Goal: Task Accomplishment & Management: Complete application form

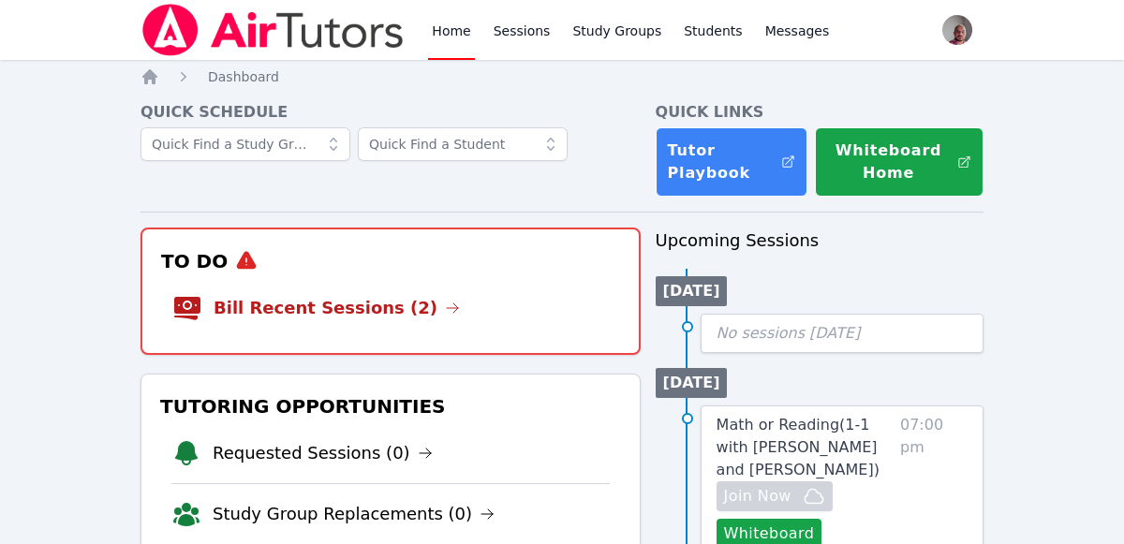
click at [430, 293] on li "Bill Recent Sessions (2)" at bounding box center [390, 308] width 437 height 60
click at [390, 309] on link "Bill Recent Sessions (2)" at bounding box center [337, 308] width 246 height 26
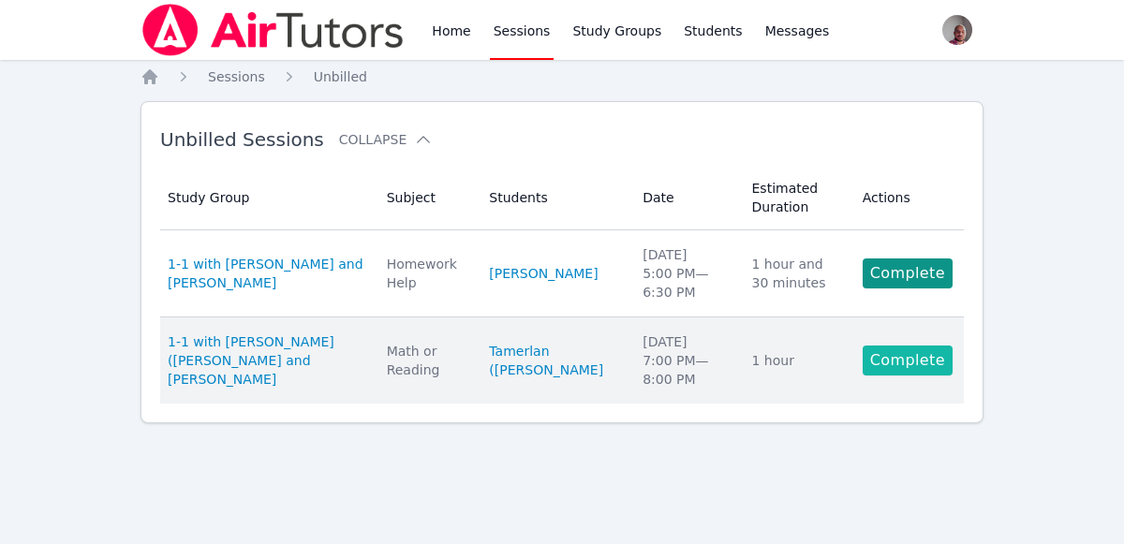
click at [940, 355] on link "Complete" at bounding box center [908, 361] width 90 height 30
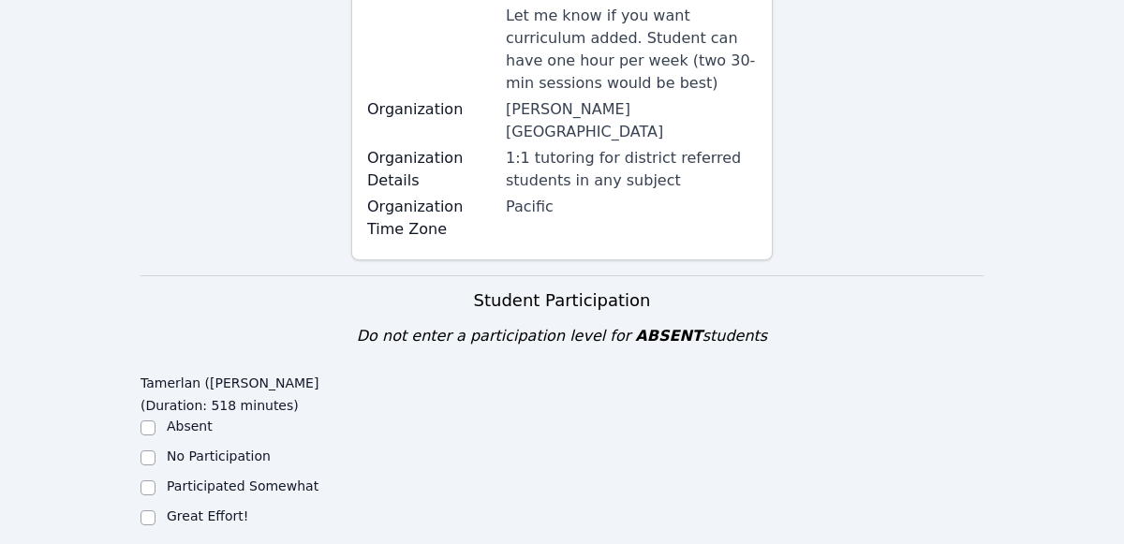
scroll to position [418, 0]
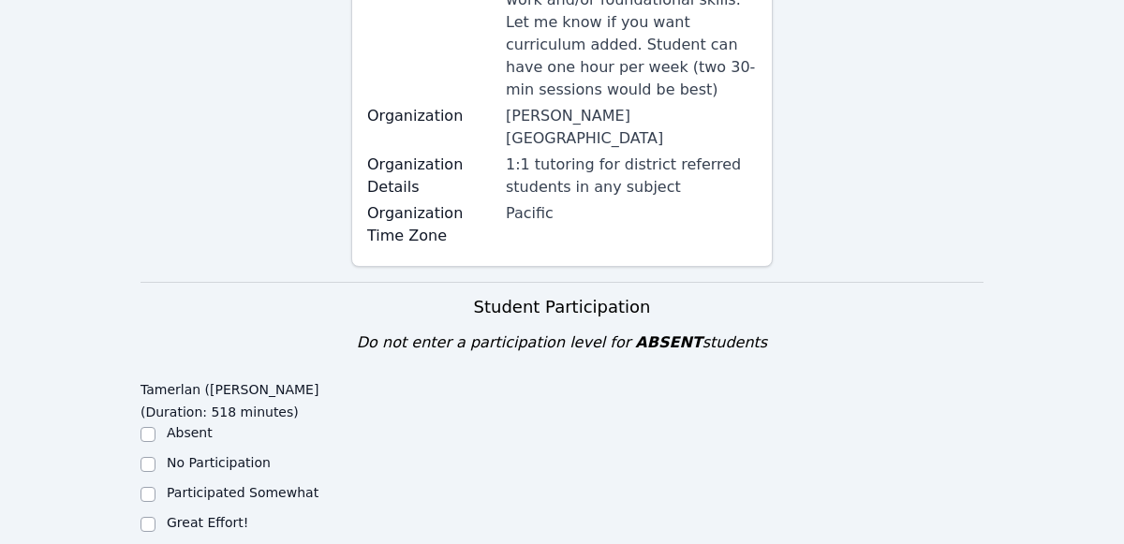
click at [206, 425] on label "Absent" at bounding box center [190, 432] width 46 height 15
click at [156, 427] on input "Absent" at bounding box center [148, 434] width 15 height 15
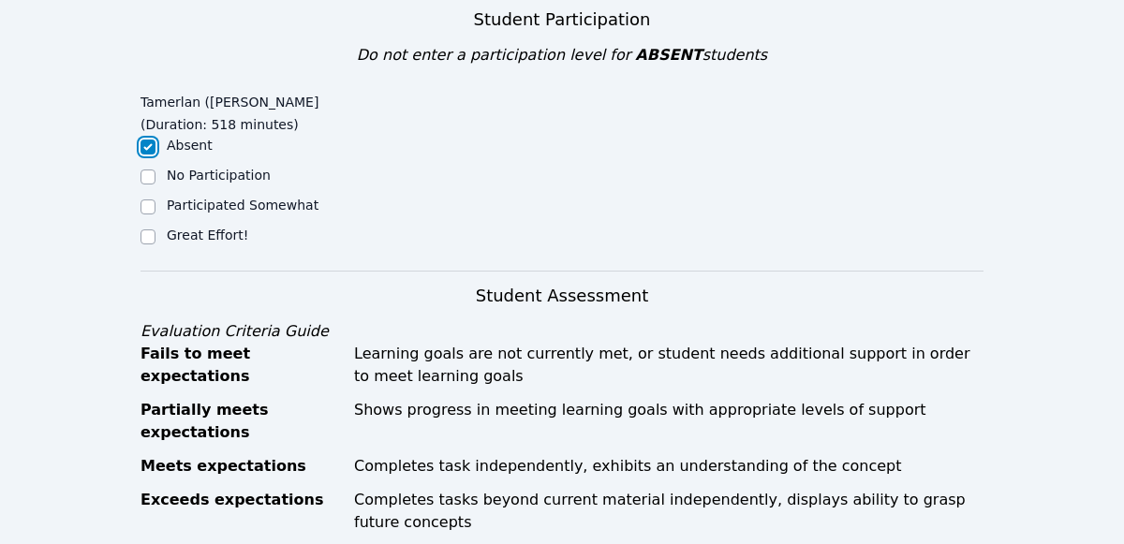
scroll to position [706, 0]
click at [176, 137] on label "Absent" at bounding box center [190, 144] width 46 height 15
click at [156, 139] on input "Absent" at bounding box center [148, 146] width 15 height 15
click at [153, 139] on input "Absent" at bounding box center [148, 146] width 15 height 15
click at [146, 139] on input "Absent" at bounding box center [148, 146] width 15 height 15
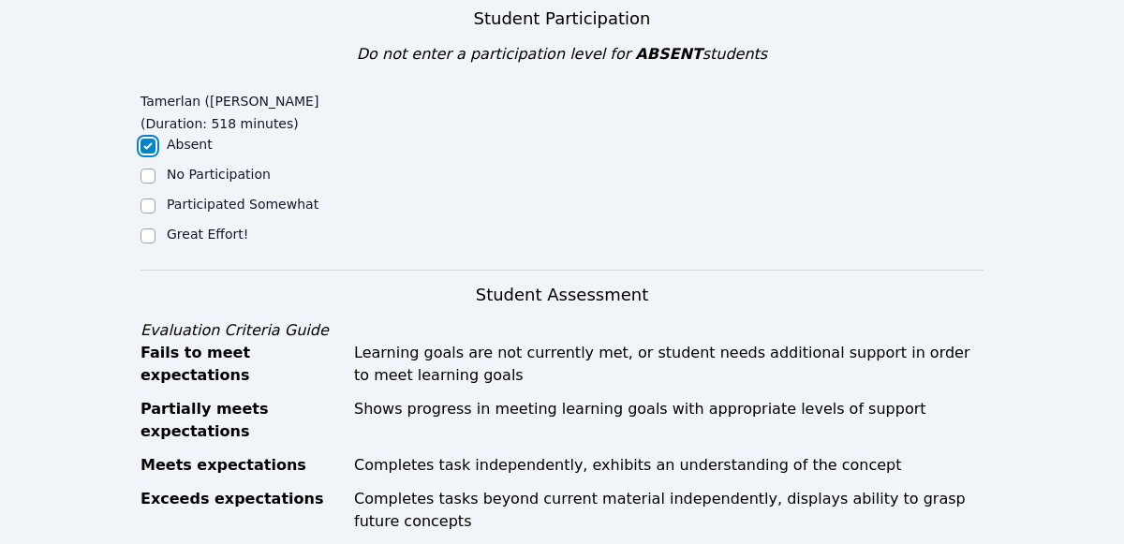
click at [151, 139] on input "Absent" at bounding box center [148, 146] width 15 height 15
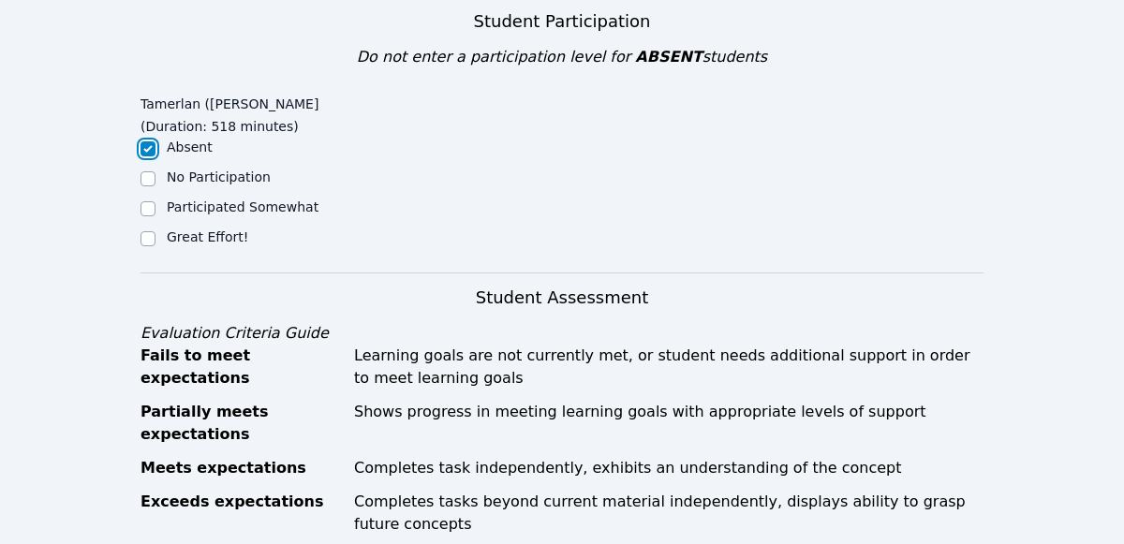
click at [148, 141] on input "Absent" at bounding box center [148, 148] width 15 height 15
checkbox input "true"
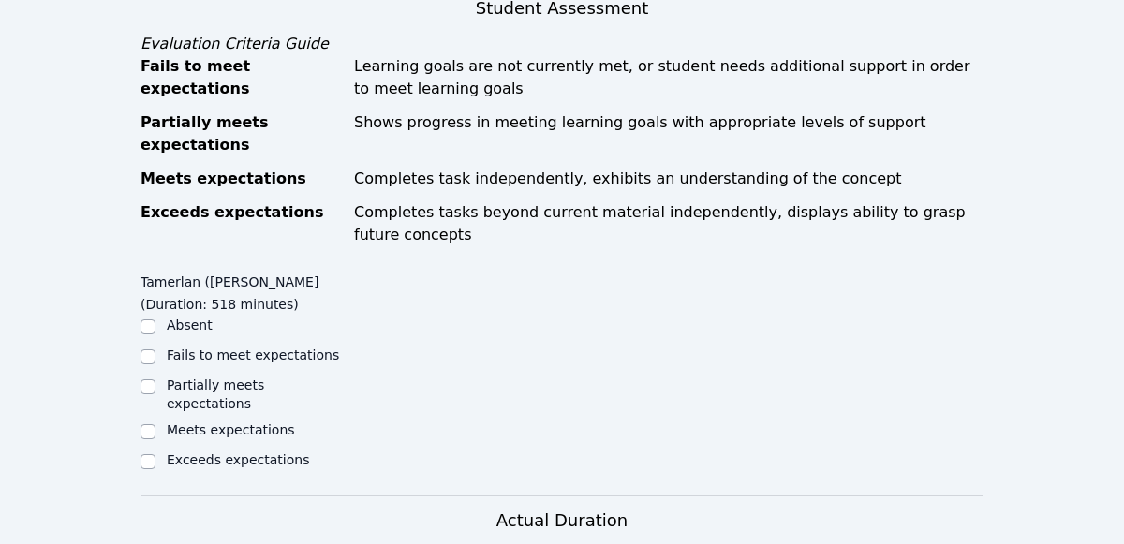
scroll to position [993, 0]
click at [146, 319] on input "Absent" at bounding box center [148, 326] width 15 height 15
checkbox input "true"
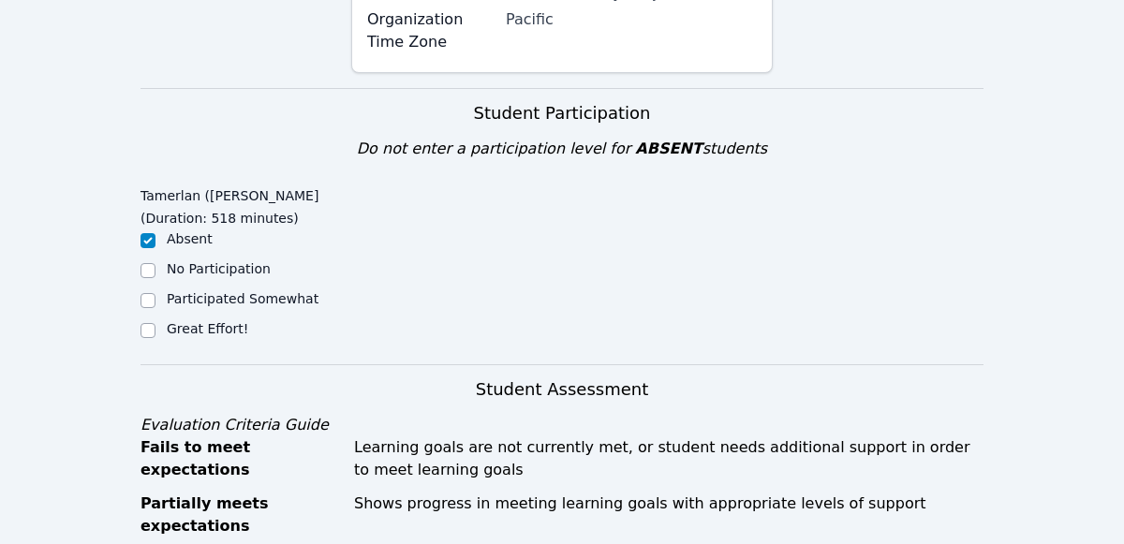
scroll to position [628, 0]
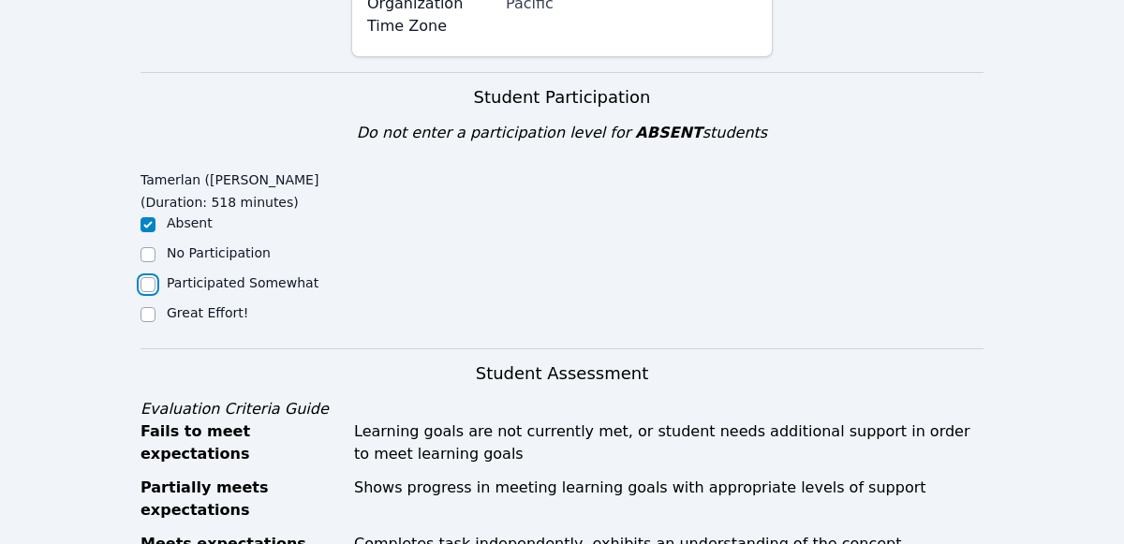
click at [155, 277] on input "Participated Somewhat" at bounding box center [148, 284] width 15 height 15
checkbox input "true"
checkbox input "false"
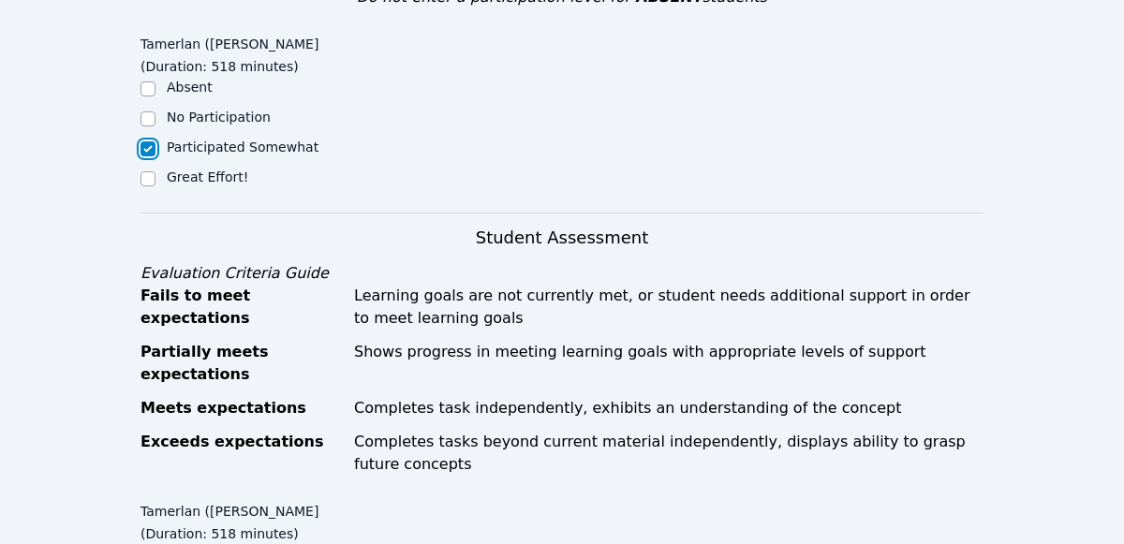
scroll to position [792, 0]
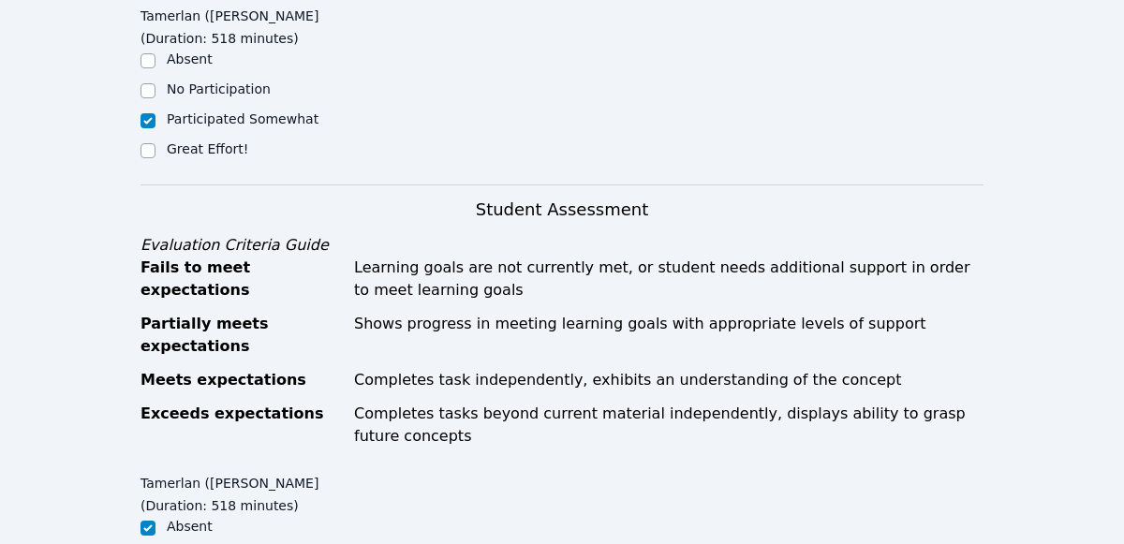
checkbox input "true"
checkbox input "false"
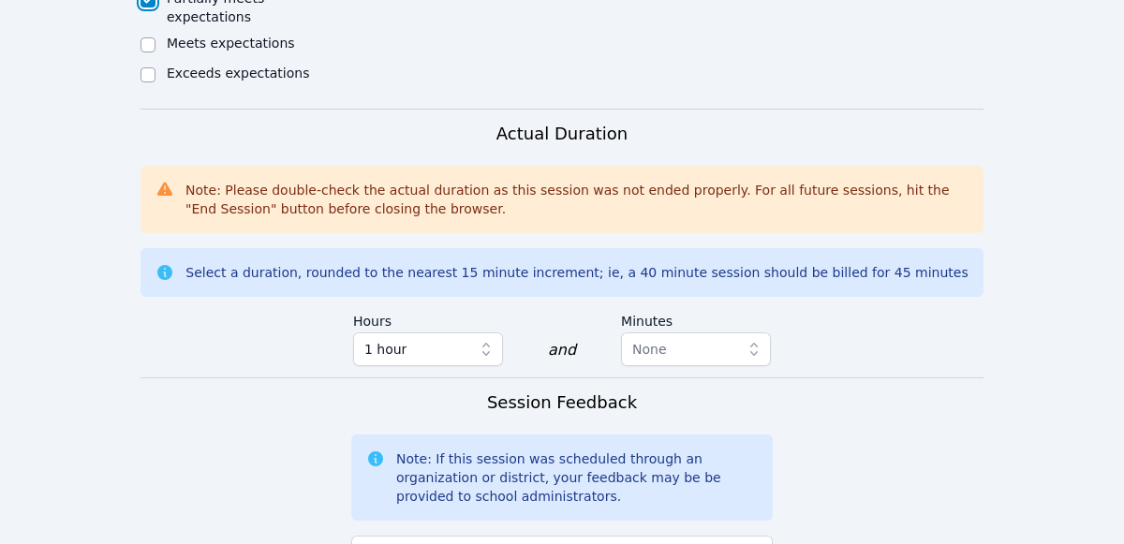
scroll to position [1379, 0]
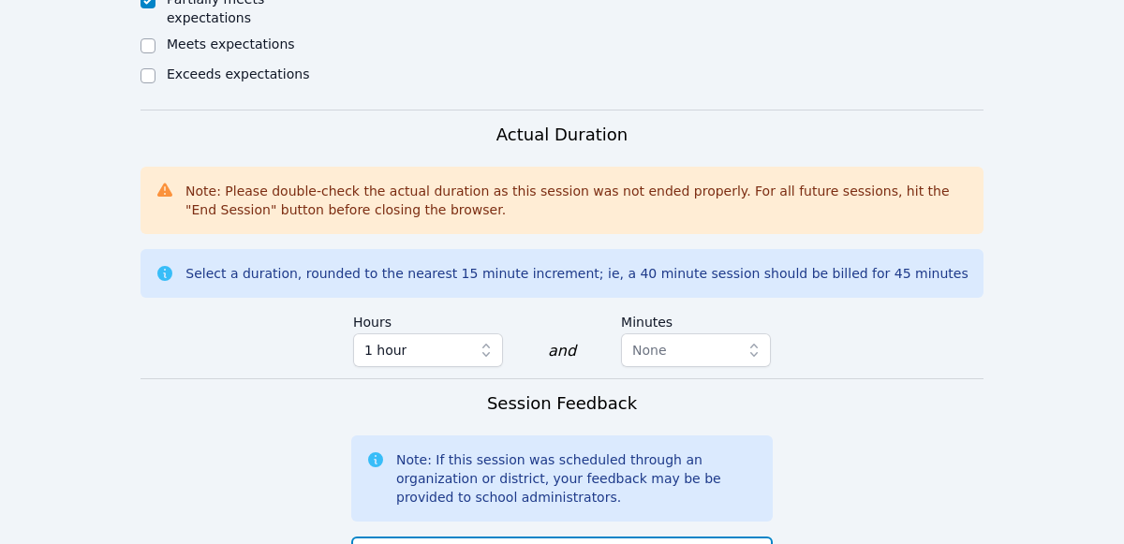
type textarea "Sorry I was absent on those days."
click at [887, 381] on form "Student Participation Do not enter a participation level for ABSENT students [P…" at bounding box center [562, 141] width 843 height 1641
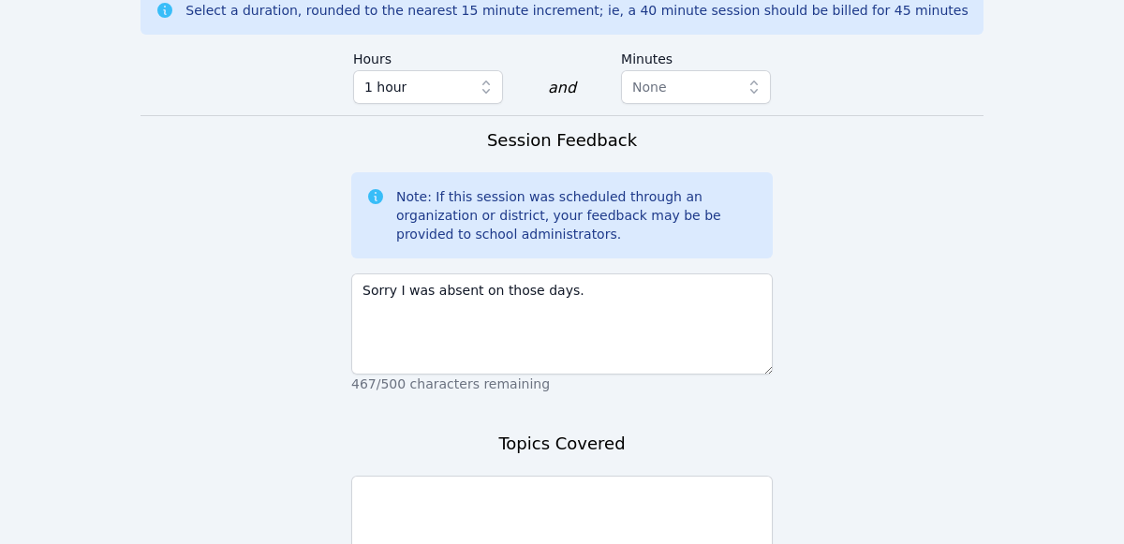
scroll to position [1740, 0]
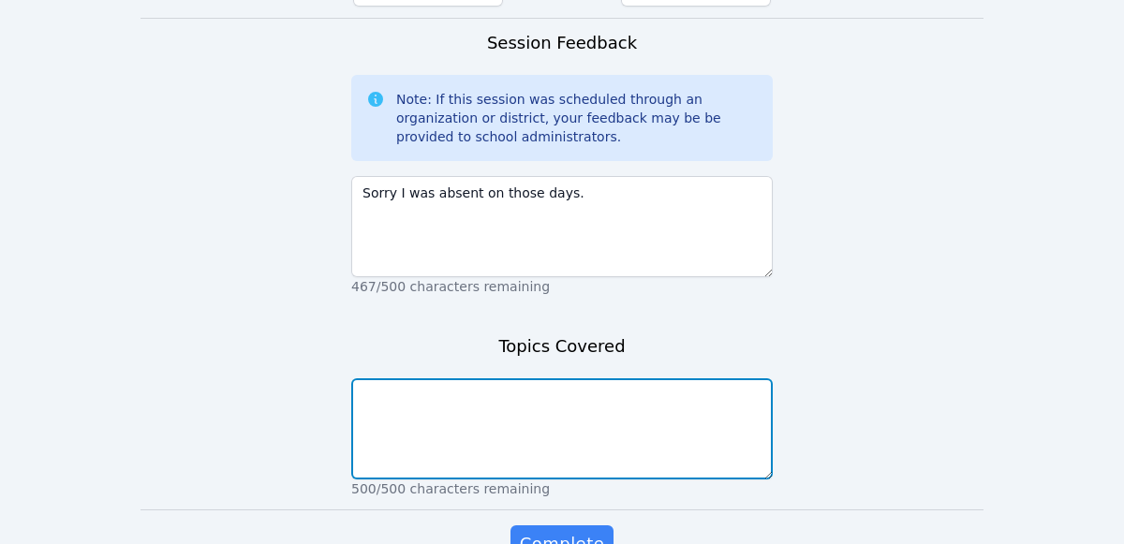
click at [615, 379] on textarea at bounding box center [562, 429] width 422 height 101
paste textarea "Sorry I was absent on those days."
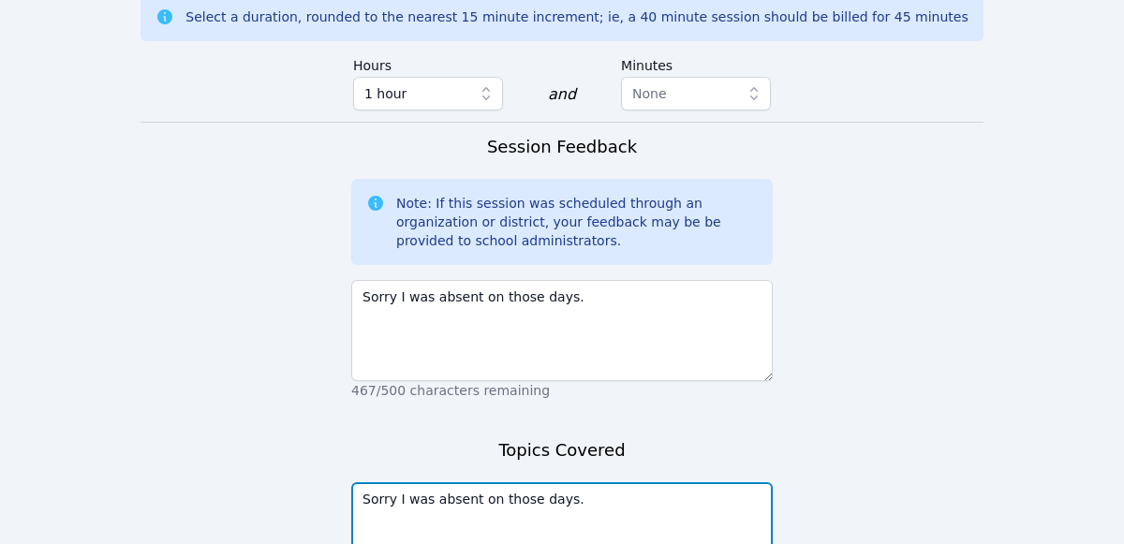
scroll to position [1667, 0]
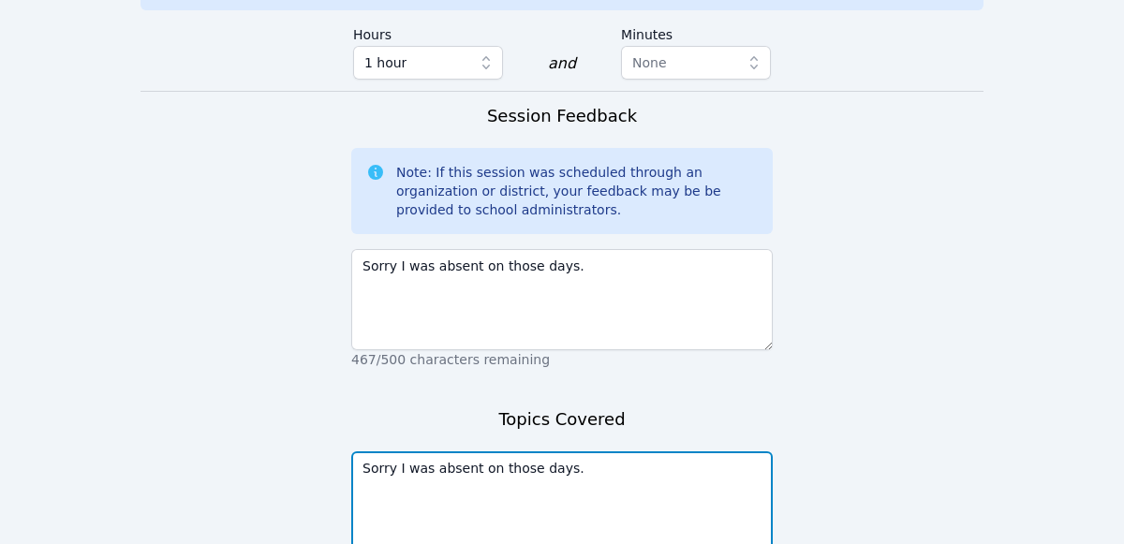
type textarea "Sorry I was absent on those days."
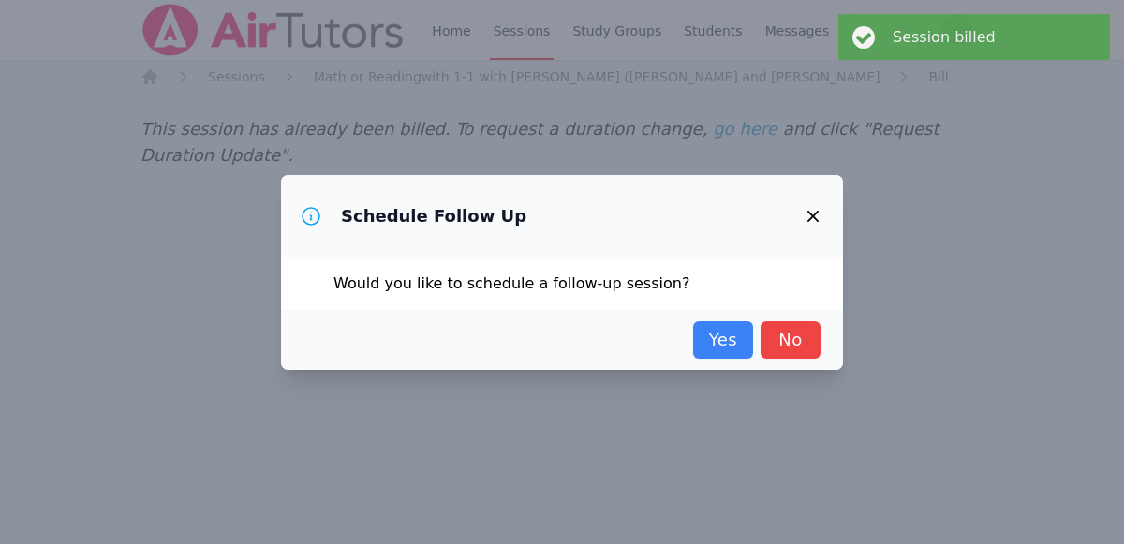
scroll to position [0, 0]
click at [721, 343] on link "Yes" at bounding box center [723, 339] width 60 height 37
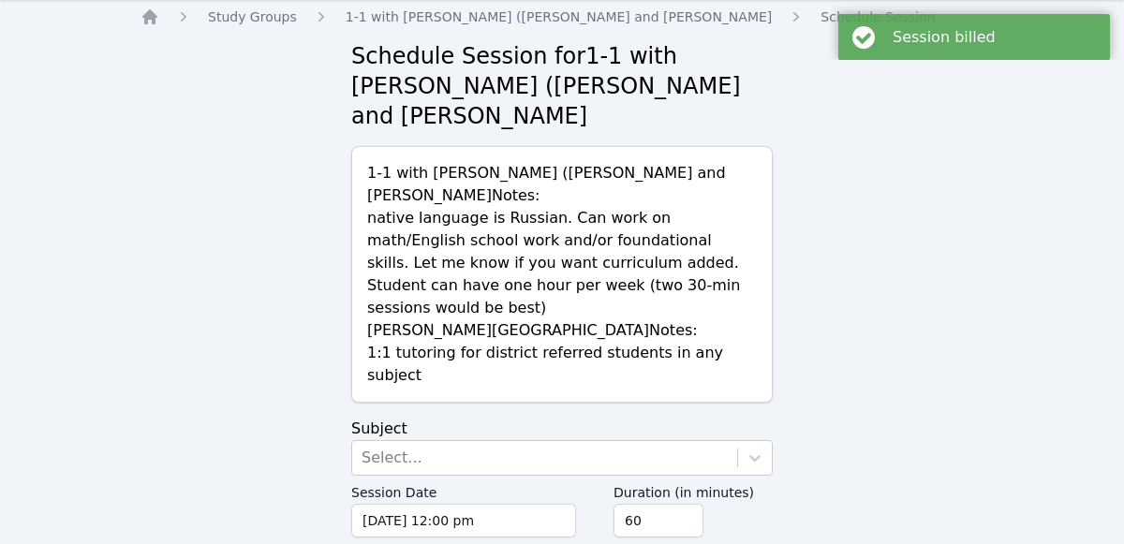
scroll to position [64, 0]
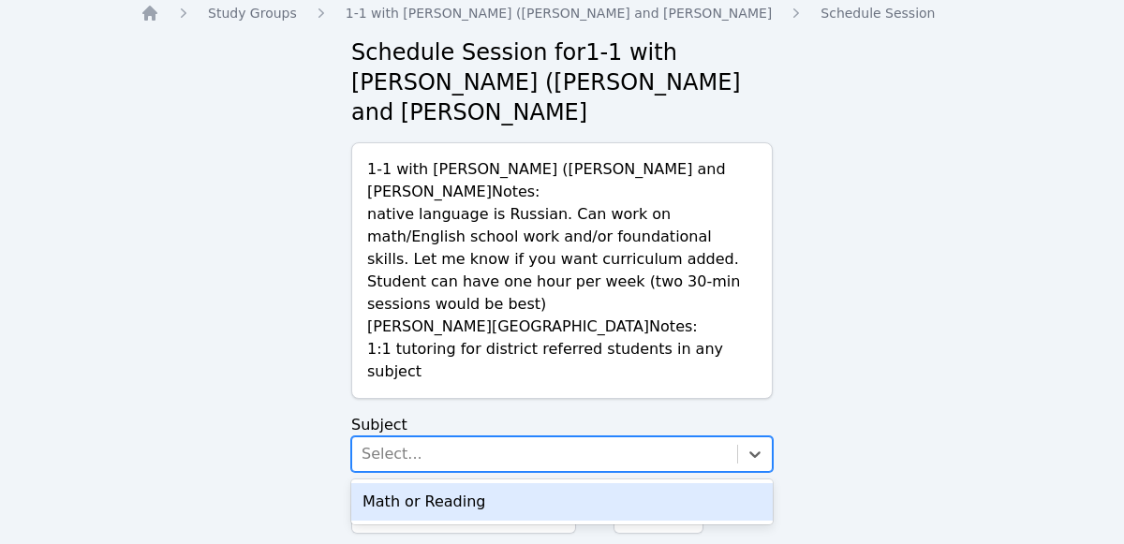
click at [682, 483] on div "Math or Reading" at bounding box center [562, 501] width 422 height 37
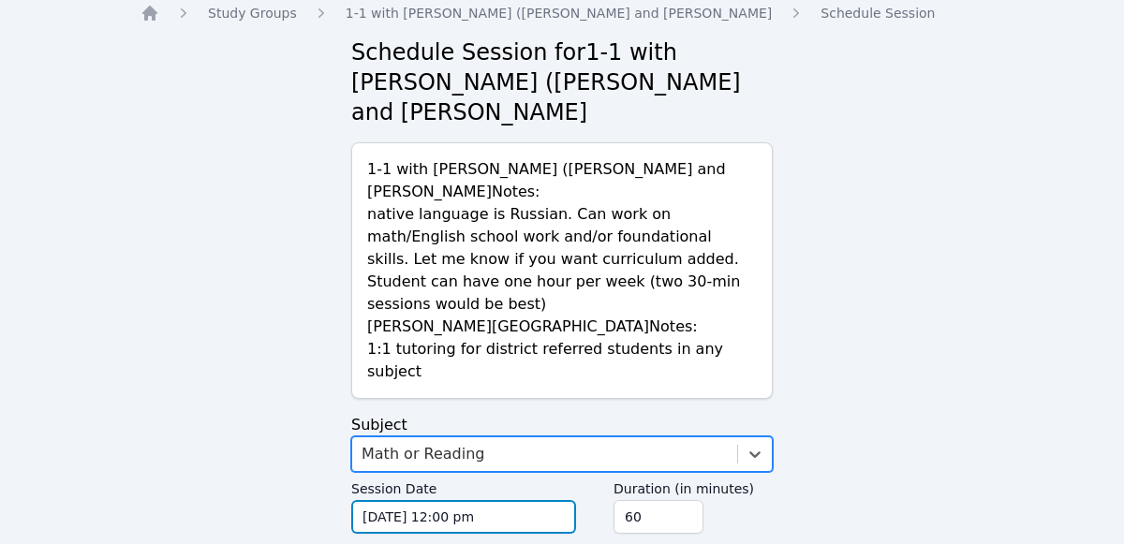
click at [509, 500] on input "[DATE] 12:00 pm" at bounding box center [463, 517] width 225 height 34
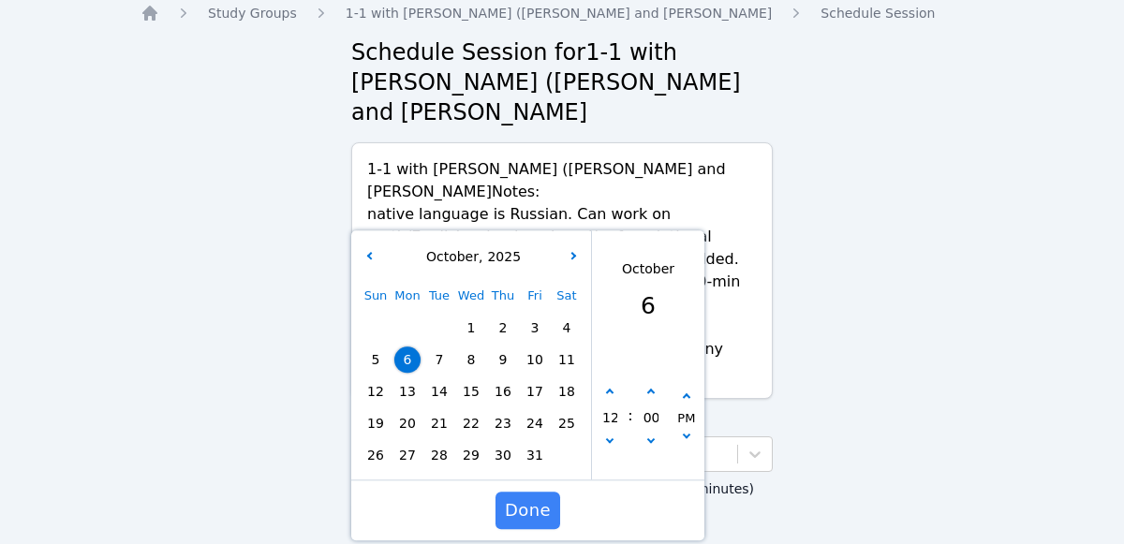
click at [568, 347] on span "11" at bounding box center [567, 360] width 26 height 26
click at [572, 379] on span "18" at bounding box center [567, 392] width 26 height 26
click at [612, 384] on button "button" at bounding box center [610, 393] width 19 height 19
type input "[DATE] 01:00 pm"
type input "01"
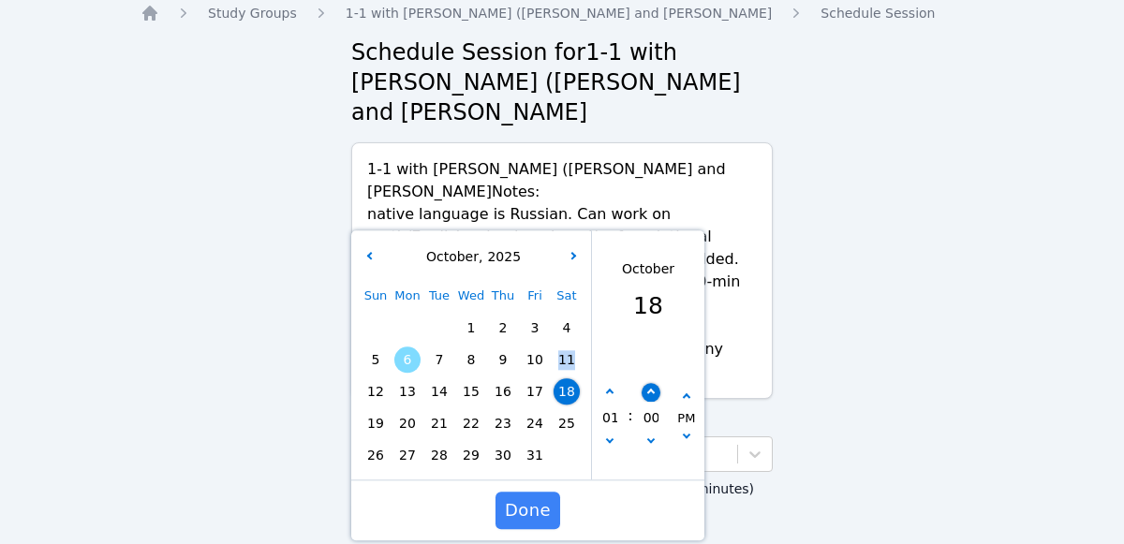
click at [650, 384] on button "button" at bounding box center [651, 393] width 19 height 19
type input "[DATE] 01:05 pm"
type input "05"
click at [567, 347] on span "11" at bounding box center [567, 360] width 26 height 26
click at [611, 389] on icon "button" at bounding box center [609, 392] width 7 height 7
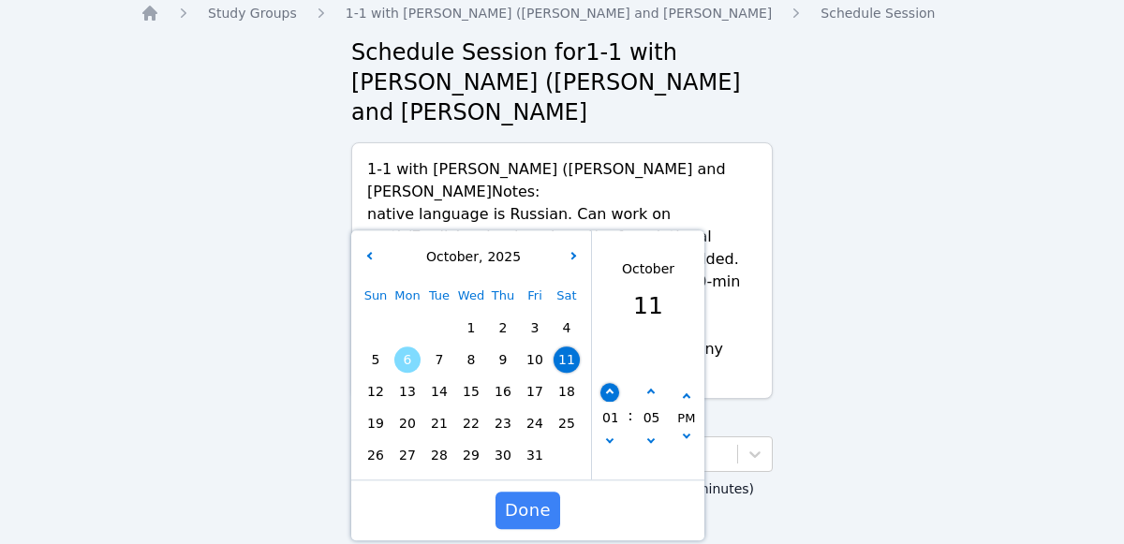
type input "[DATE] 02:05 pm"
type input "02"
click at [614, 384] on button "button" at bounding box center [610, 393] width 19 height 19
type input "[DATE] 03:05 pm"
type input "03"
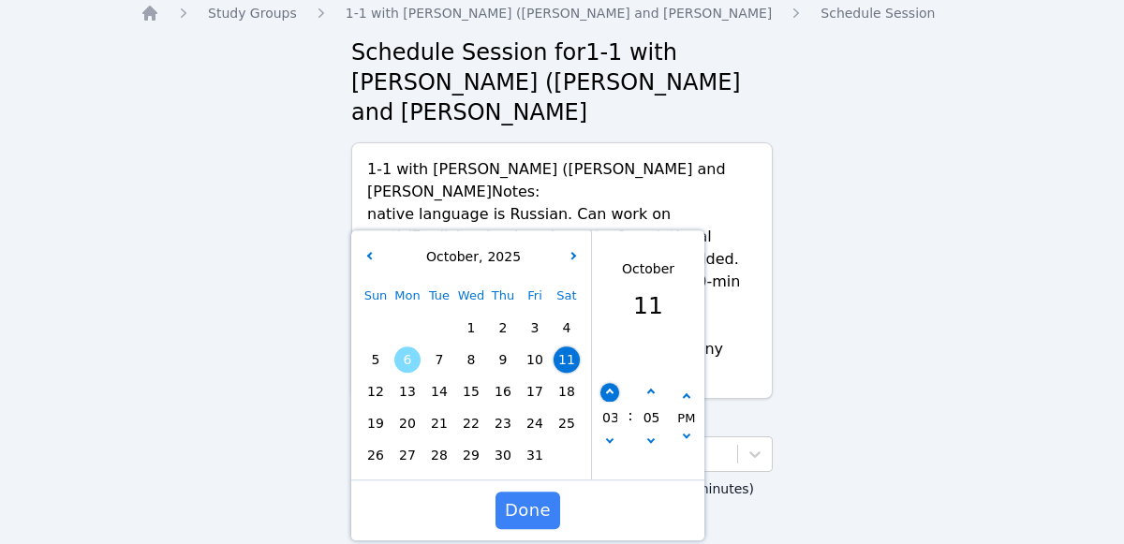
click at [613, 384] on button "button" at bounding box center [610, 393] width 19 height 19
type input "[DATE] 04:05 pm"
type input "04"
click at [609, 389] on icon "button" at bounding box center [609, 392] width 7 height 7
type input "[DATE] 05:05 pm"
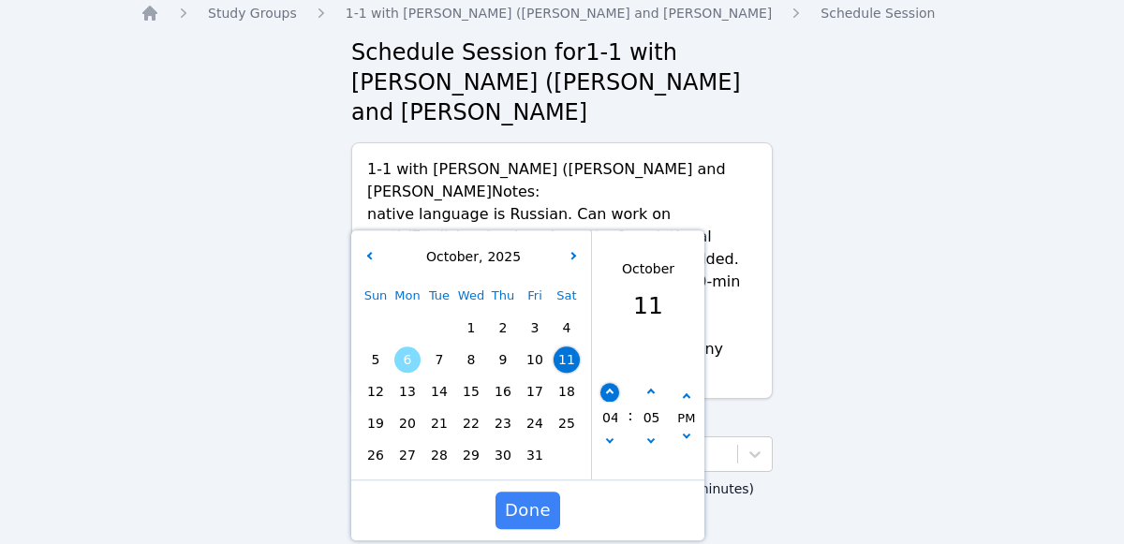
type input "05"
click at [614, 384] on button "button" at bounding box center [610, 393] width 19 height 19
type input "[DATE] 06:05 pm"
type input "06"
click at [610, 389] on icon "button" at bounding box center [609, 392] width 7 height 7
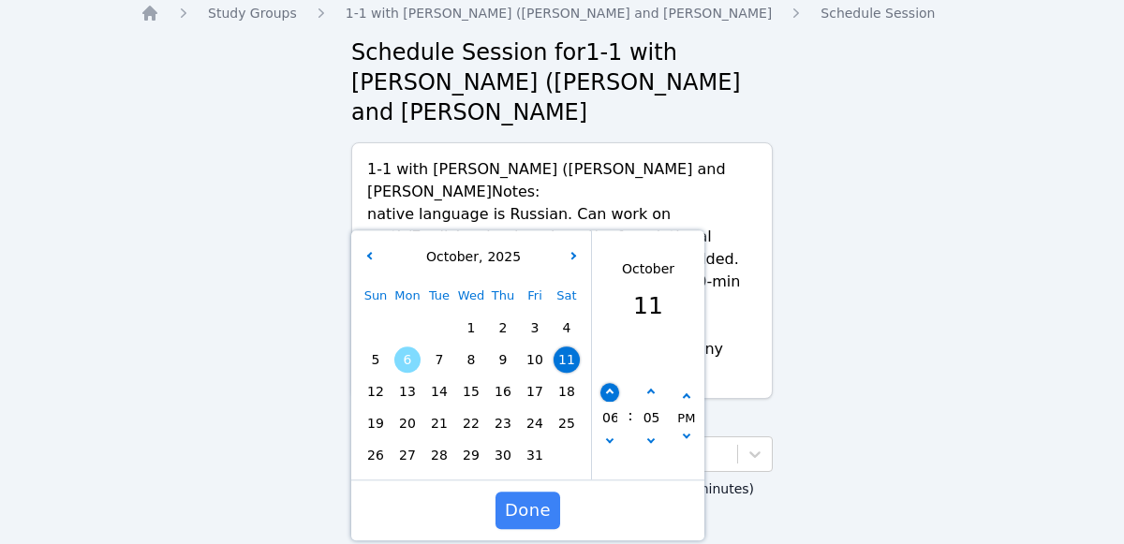
type input "[DATE] 07:05 pm"
type input "07"
click at [650, 435] on button "button" at bounding box center [651, 444] width 19 height 19
type input "[DATE] 07:00 pm"
type input "00"
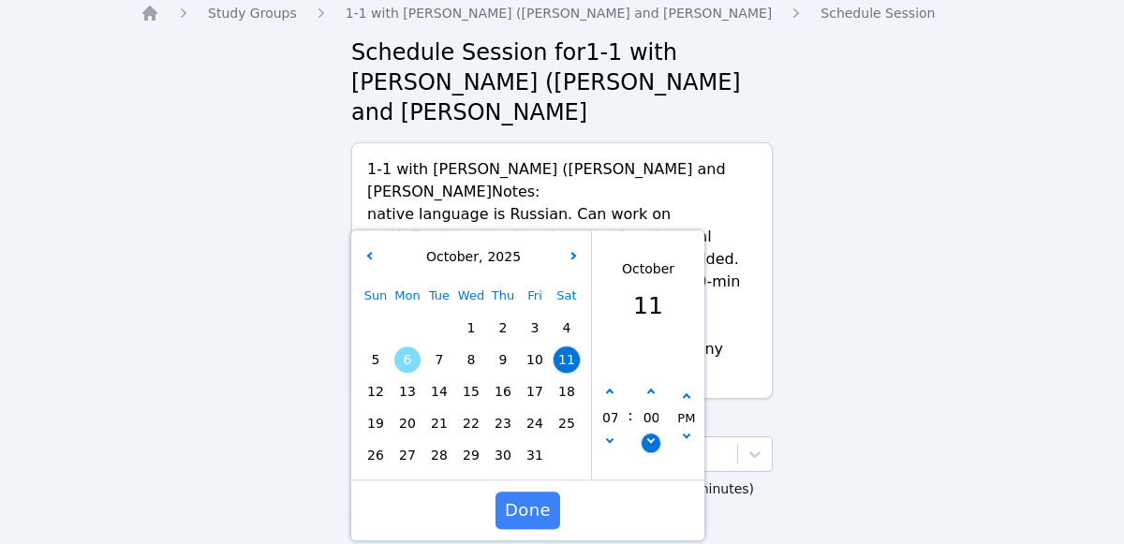
click at [649, 436] on icon "button" at bounding box center [649, 439] width 7 height 7
type input "[DATE] 06:55 pm"
type input "06"
type input "55"
click at [654, 435] on button "button" at bounding box center [651, 444] width 19 height 19
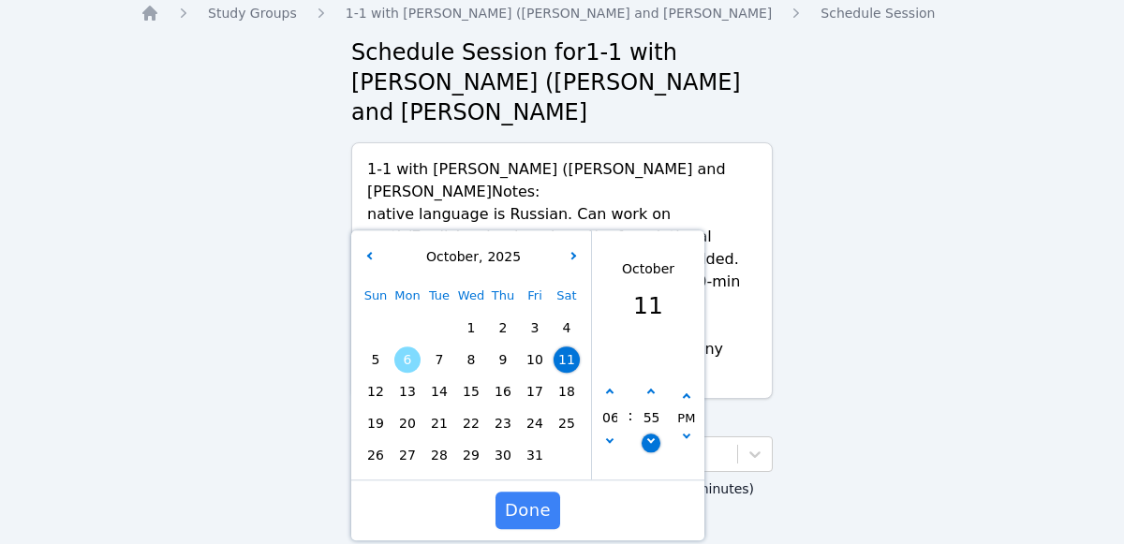
type input "[DATE] 06:50 pm"
type input "50"
click at [649, 389] on icon "button" at bounding box center [649, 392] width 7 height 7
type input "[DATE] 06:55 pm"
type input "55"
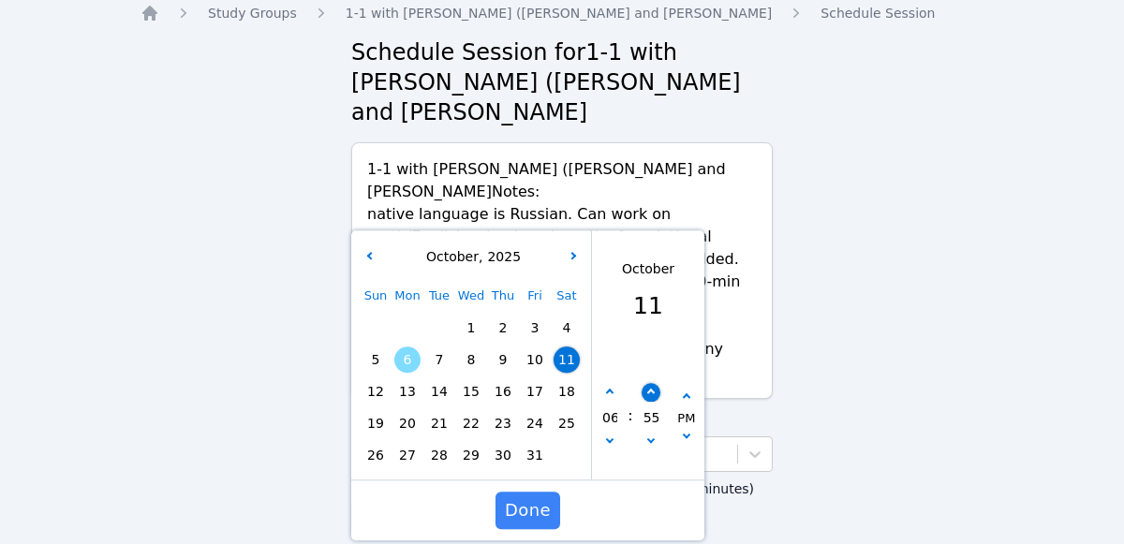
click at [652, 389] on icon "button" at bounding box center [649, 392] width 7 height 7
type input "[DATE] 07:00 pm"
type input "07"
type input "00"
click at [528, 492] on button "Done" at bounding box center [528, 510] width 65 height 37
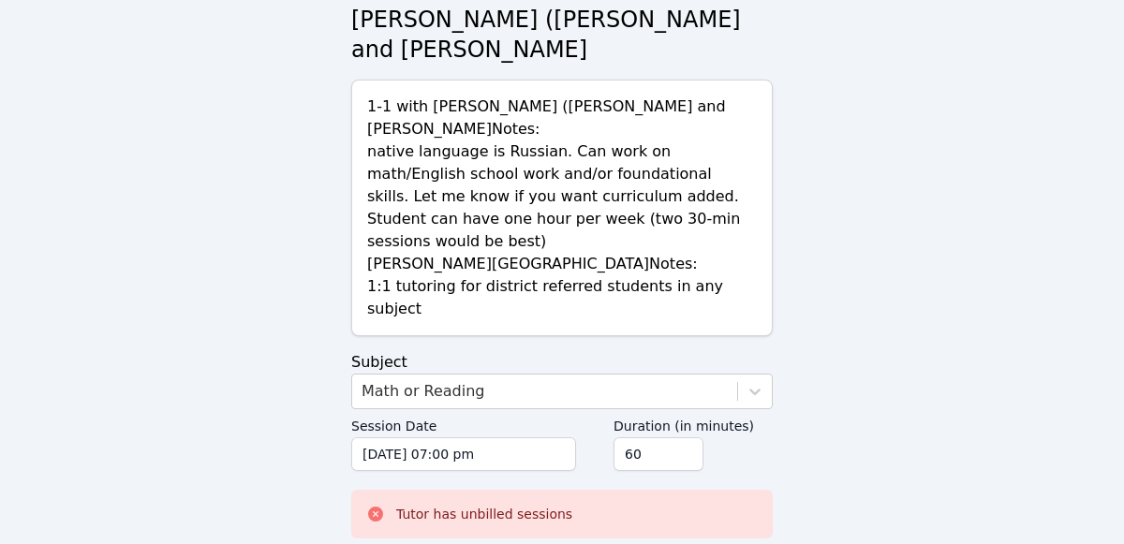
scroll to position [0, 0]
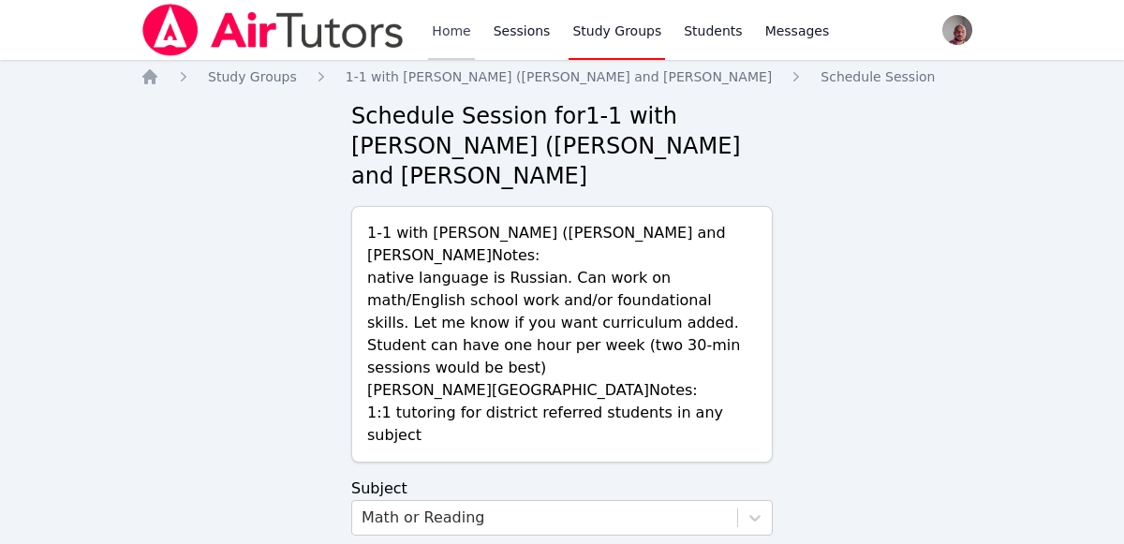
click at [439, 50] on link "Home" at bounding box center [451, 30] width 46 height 60
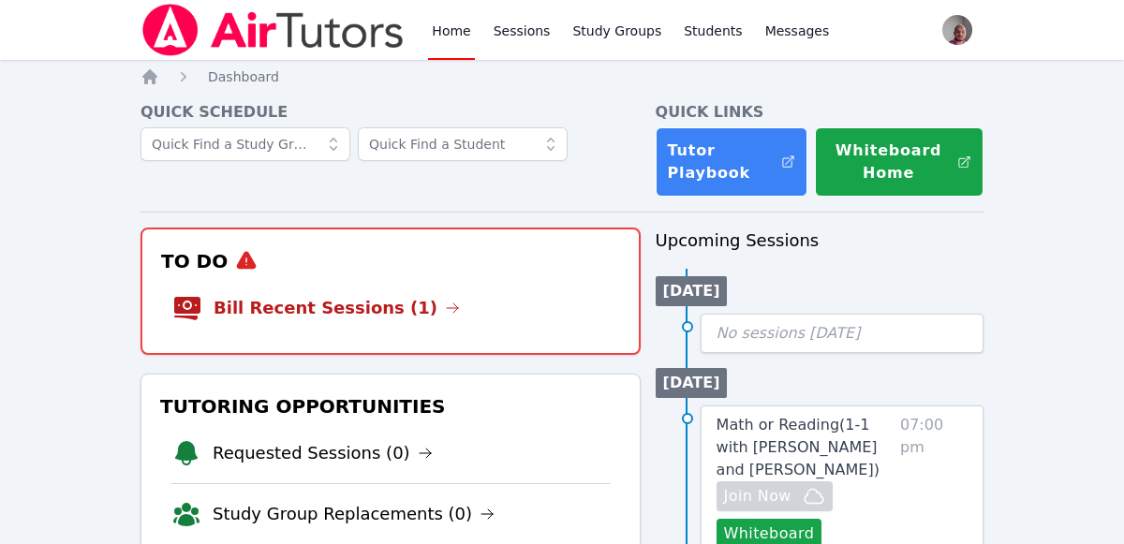
click at [454, 264] on h3 "To Do" at bounding box center [390, 262] width 467 height 34
click at [454, 296] on li "Bill Recent Sessions (1)" at bounding box center [390, 308] width 437 height 60
click at [347, 313] on link "Bill Recent Sessions (1)" at bounding box center [337, 308] width 246 height 26
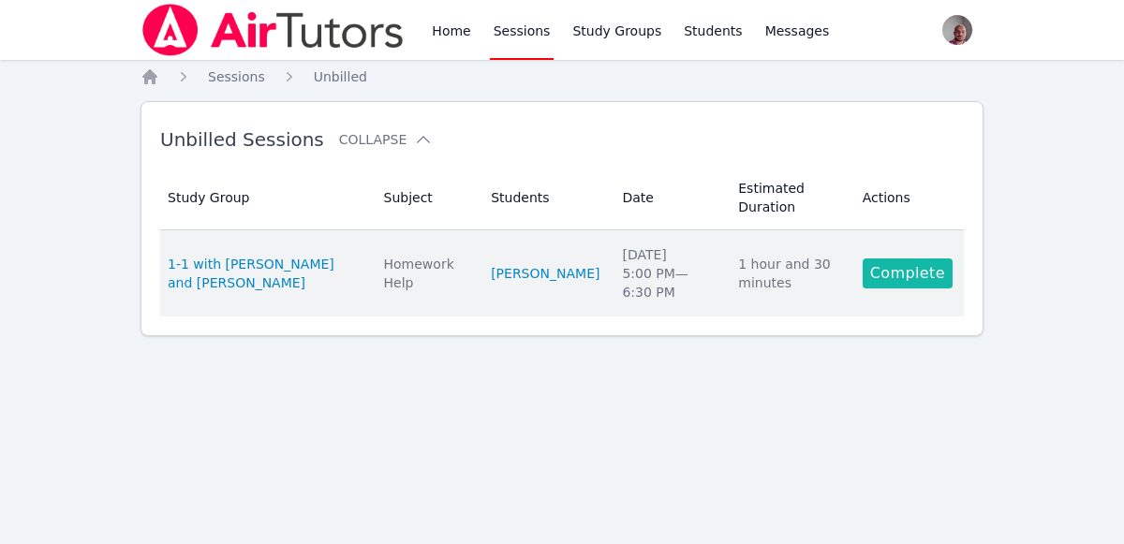
click at [931, 259] on link "Complete" at bounding box center [908, 274] width 90 height 30
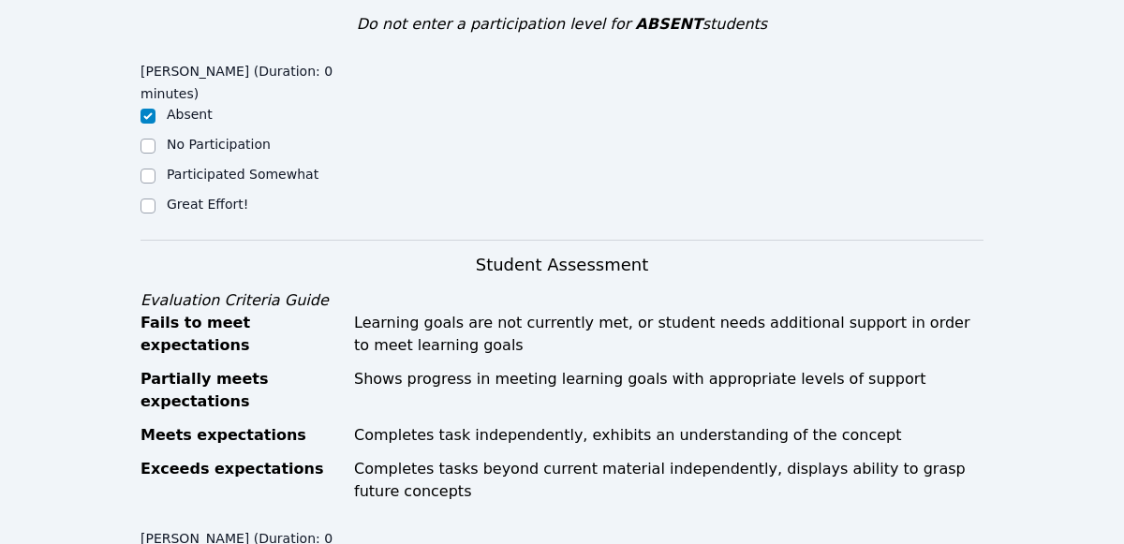
scroll to position [670, 0]
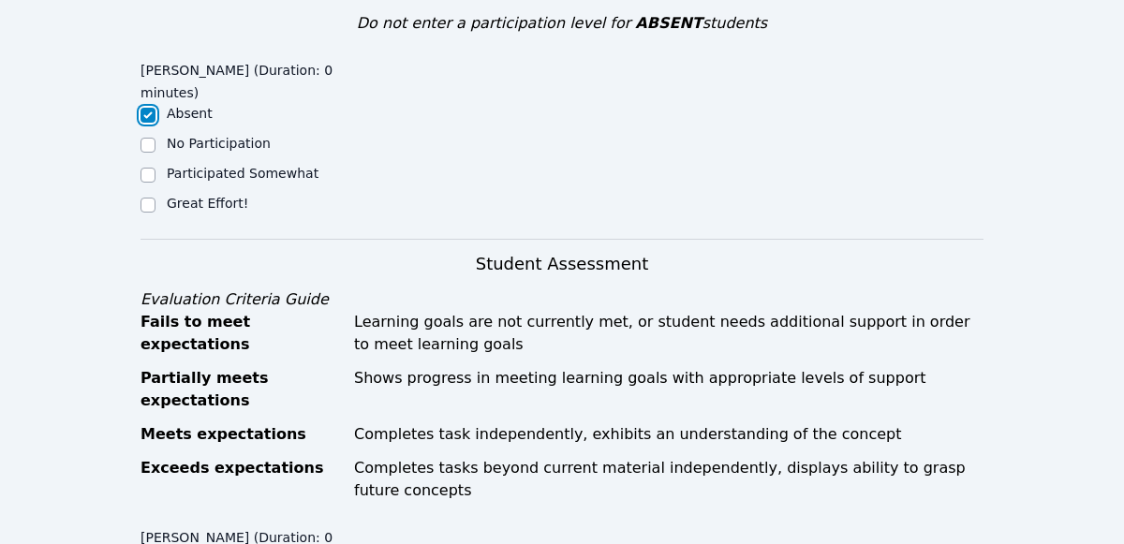
click at [148, 108] on input "Absent" at bounding box center [148, 115] width 15 height 15
checkbox input "true"
click at [148, 168] on input "Participated Somewhat" at bounding box center [148, 175] width 15 height 15
checkbox input "true"
checkbox input "false"
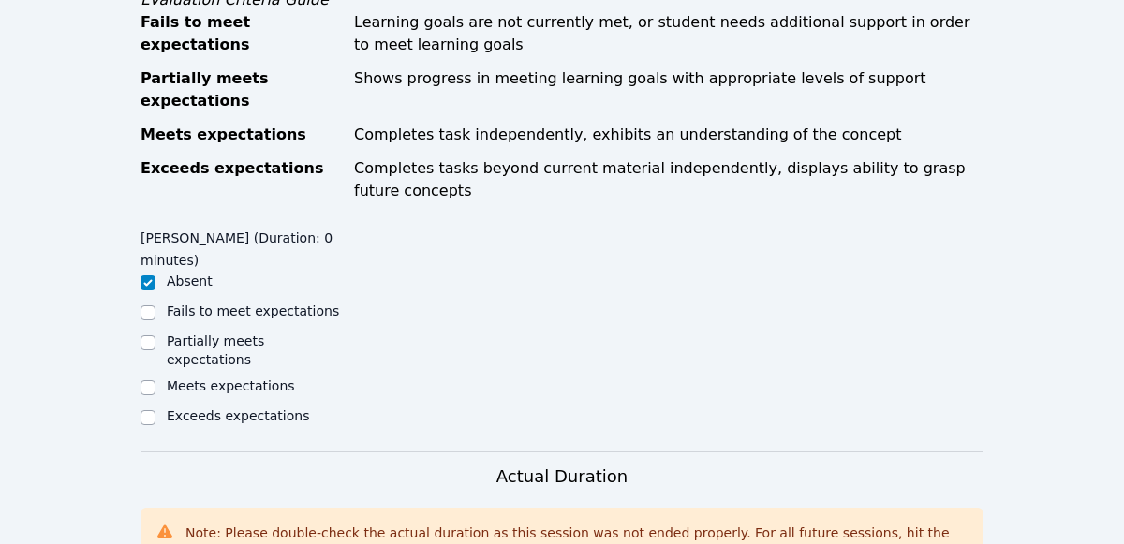
scroll to position [975, 0]
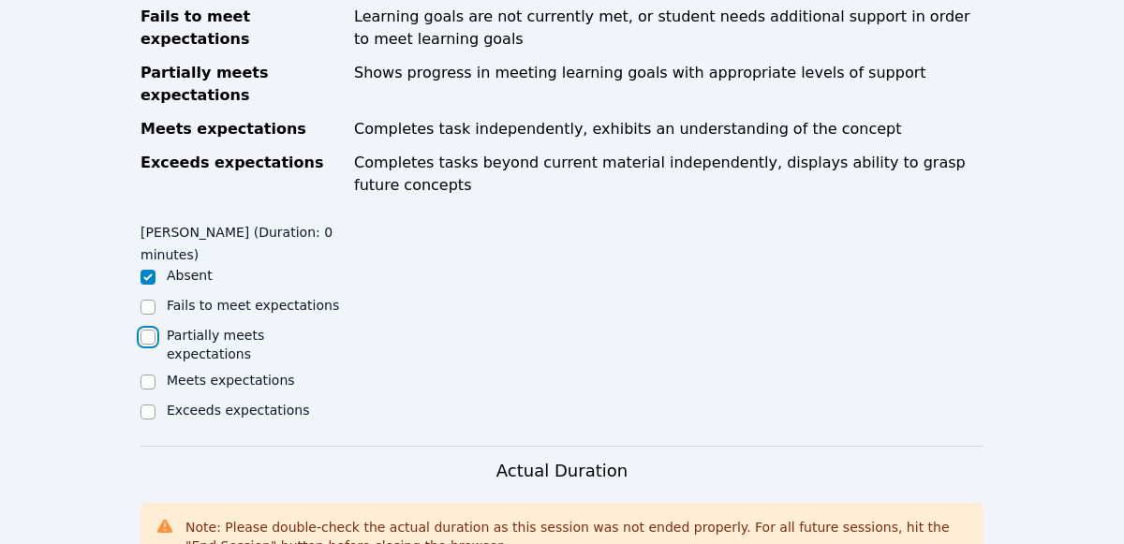
click at [151, 330] on input "Partially meets expectations" at bounding box center [148, 337] width 15 height 15
checkbox input "true"
checkbox input "false"
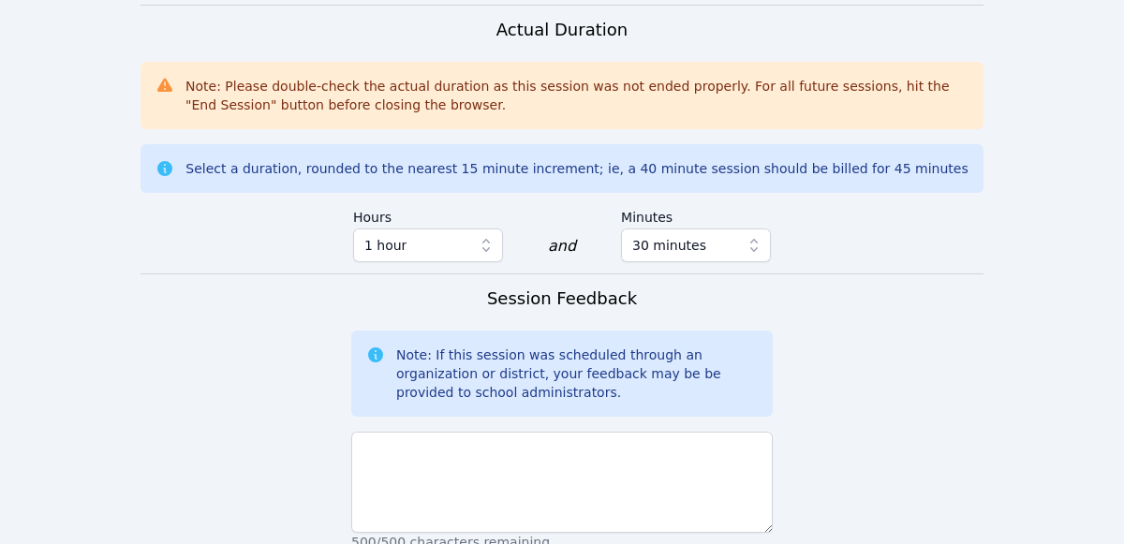
scroll to position [1439, 0]
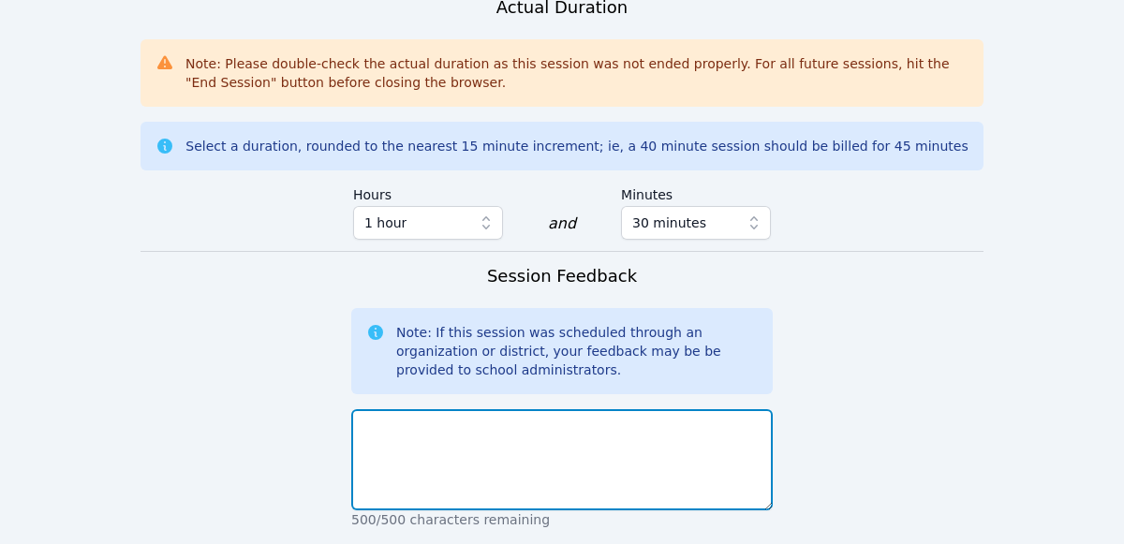
click at [626, 409] on textarea at bounding box center [562, 459] width 422 height 101
paste textarea "Sorry I was absent on those days."
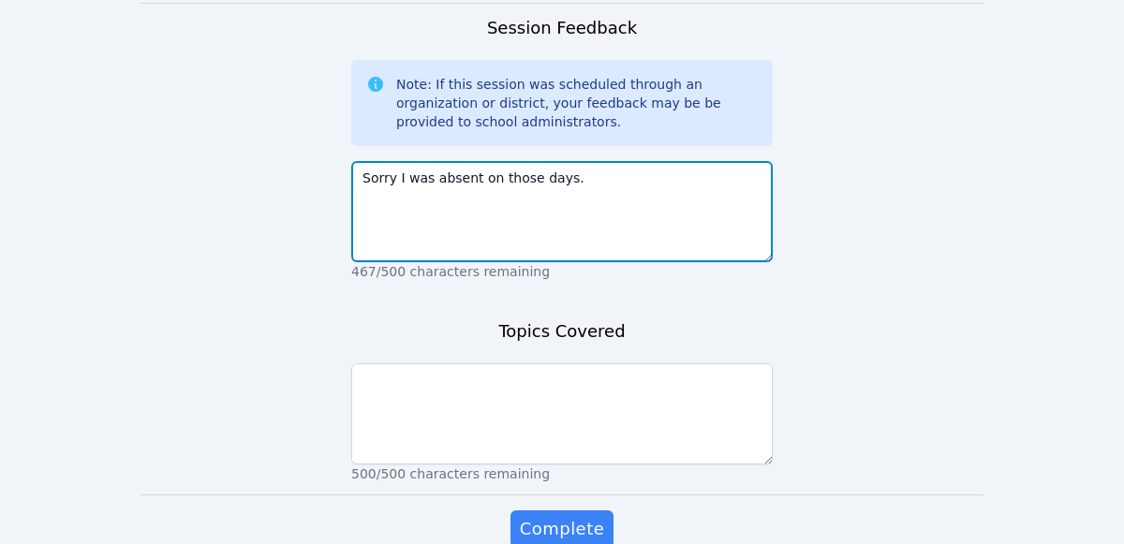
scroll to position [1695, 0]
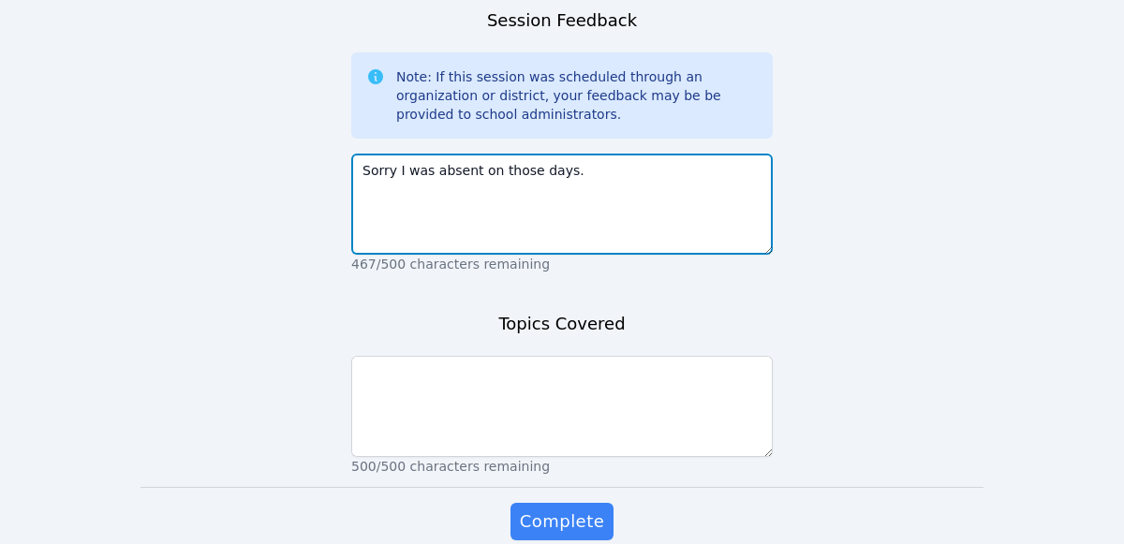
type textarea "Sorry I was absent on those days."
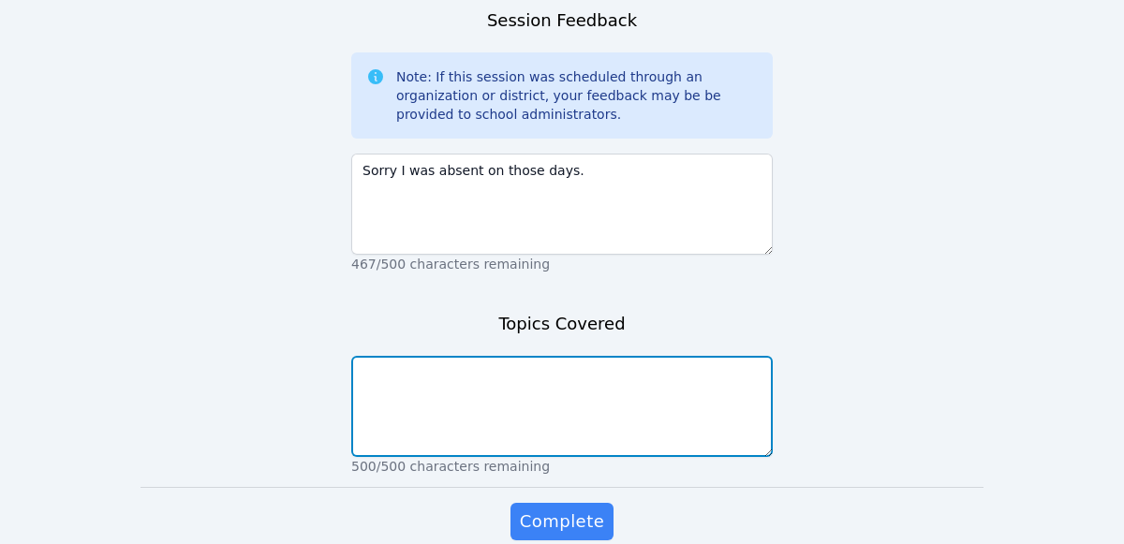
click at [729, 356] on textarea at bounding box center [562, 406] width 422 height 101
paste textarea "Sorry I was absent on those days."
type textarea "Sorry I was absent on those days."
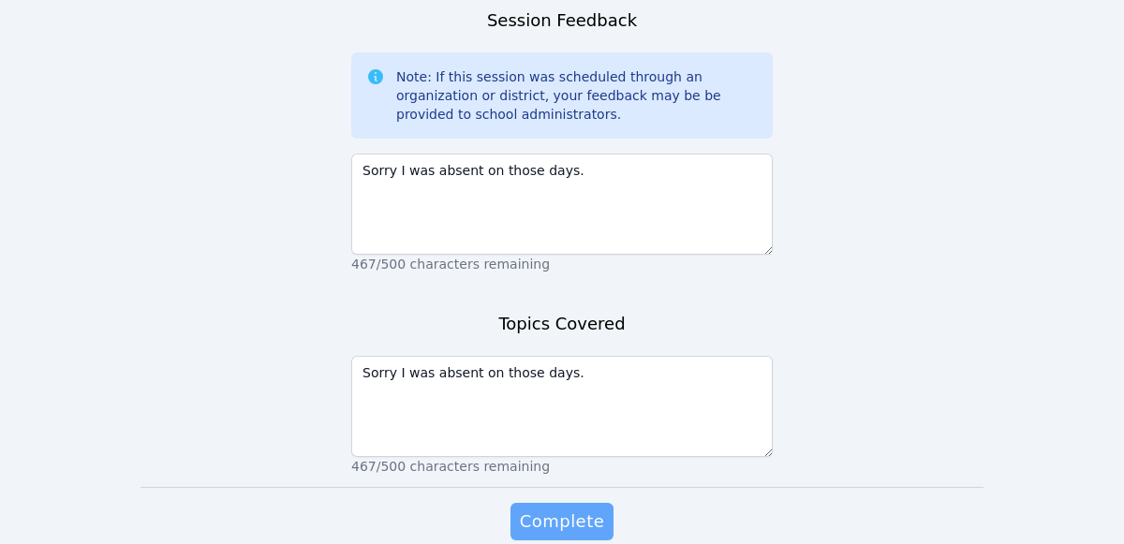
click at [572, 503] on button "Complete" at bounding box center [562, 521] width 103 height 37
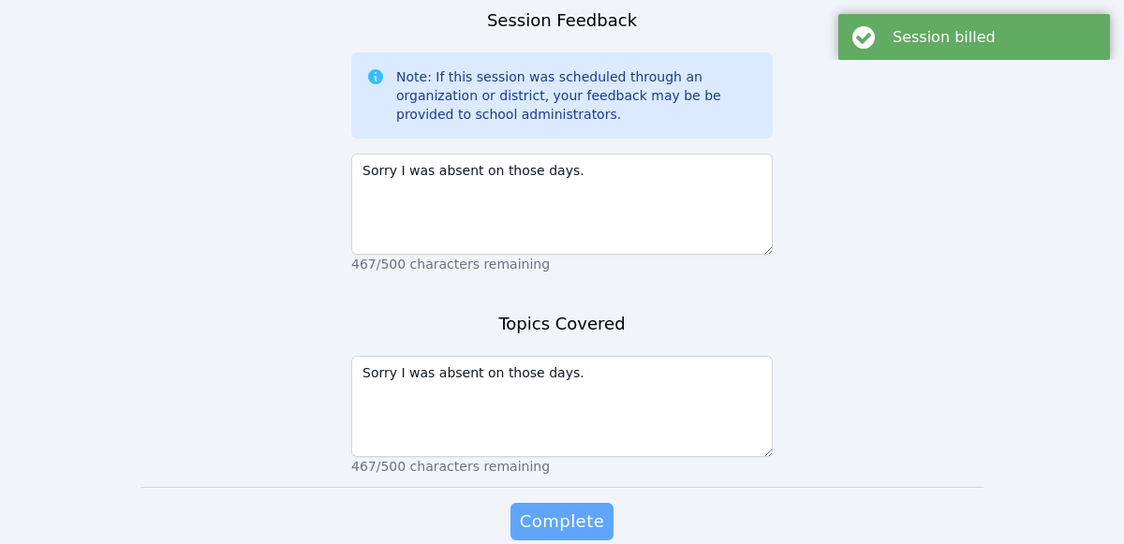
scroll to position [0, 0]
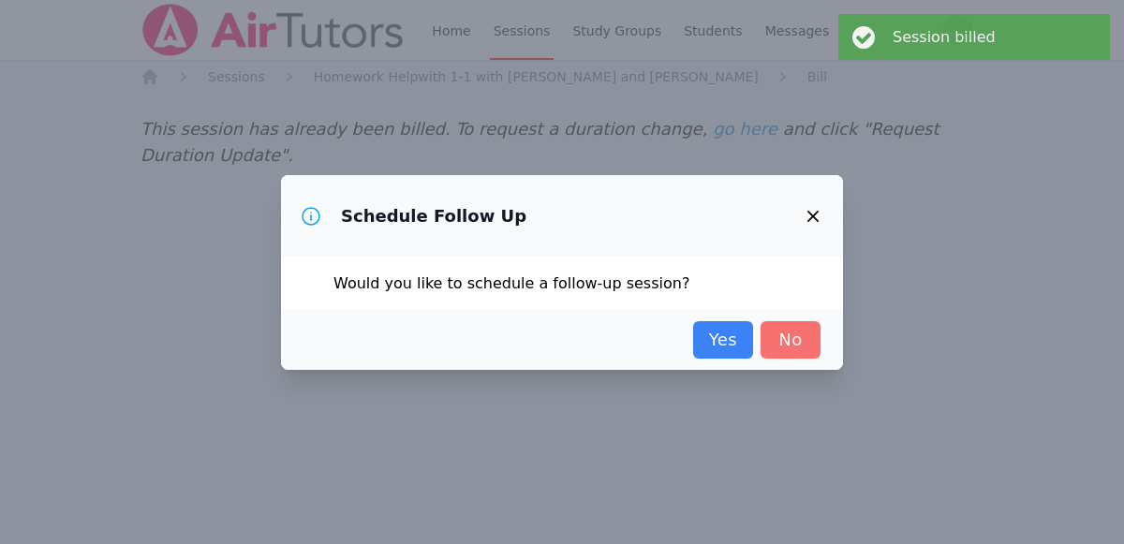
click at [780, 338] on link "No" at bounding box center [791, 339] width 60 height 37
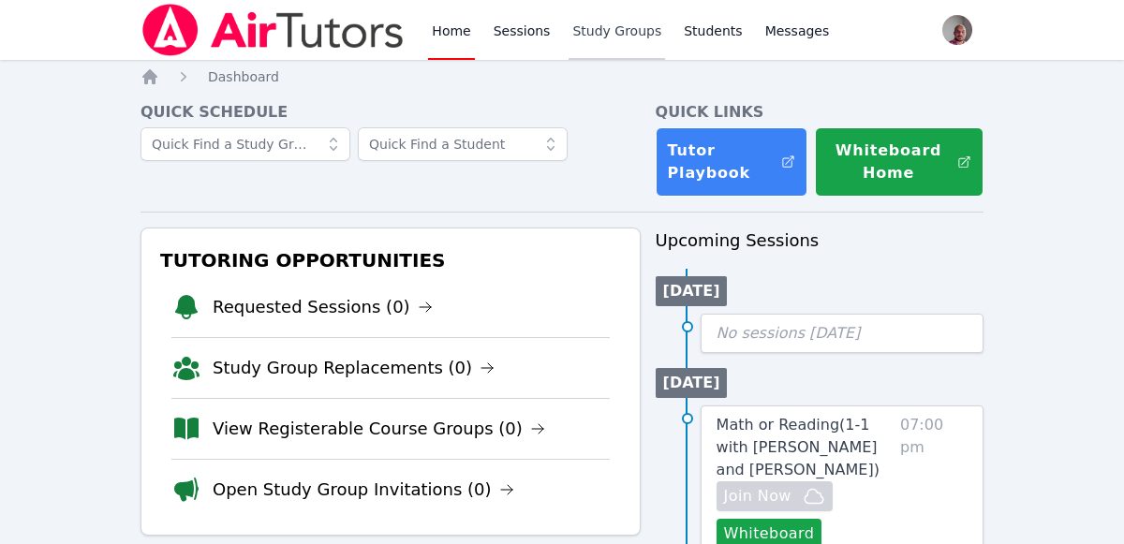
click at [621, 37] on link "Study Groups" at bounding box center [617, 30] width 97 height 60
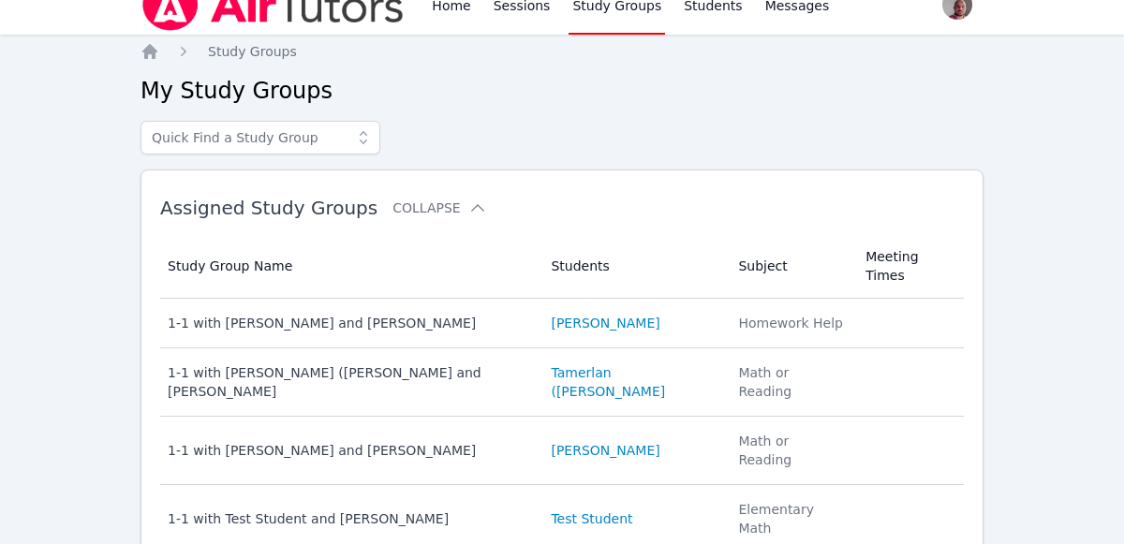
scroll to position [36, 0]
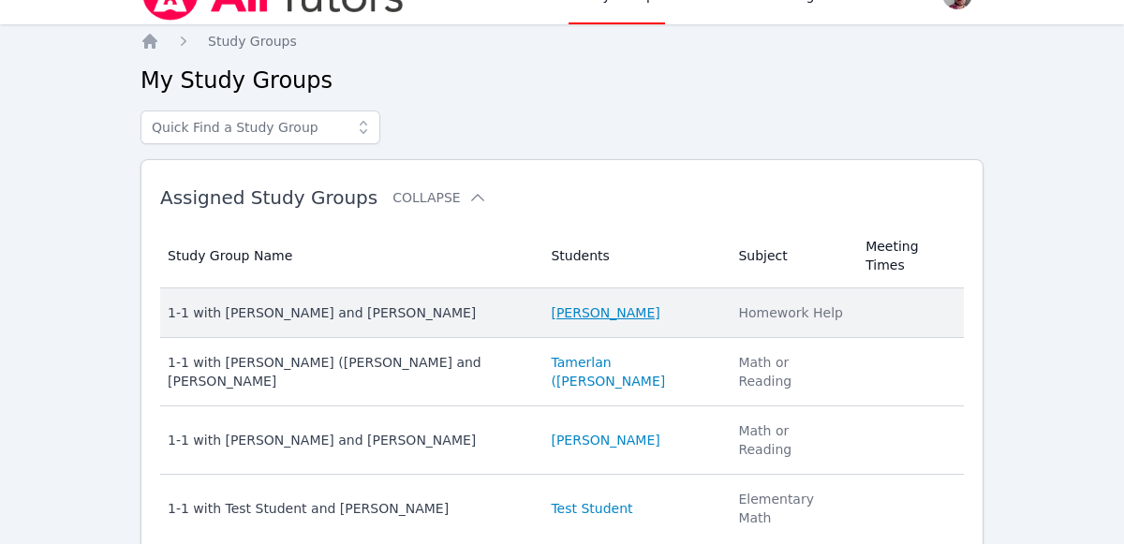
click at [603, 304] on link "[PERSON_NAME]" at bounding box center [605, 313] width 109 height 19
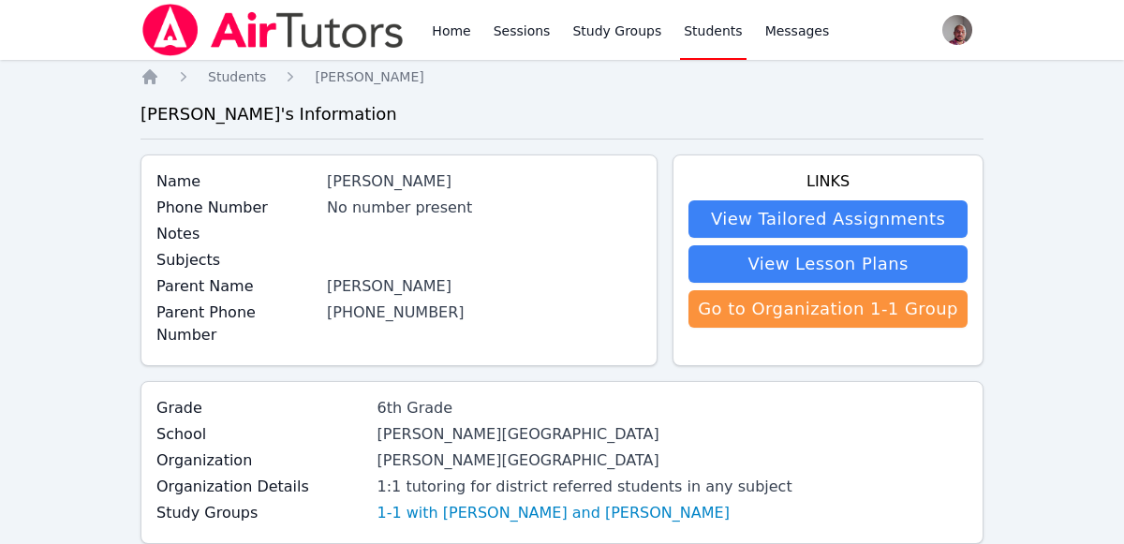
scroll to position [2, 0]
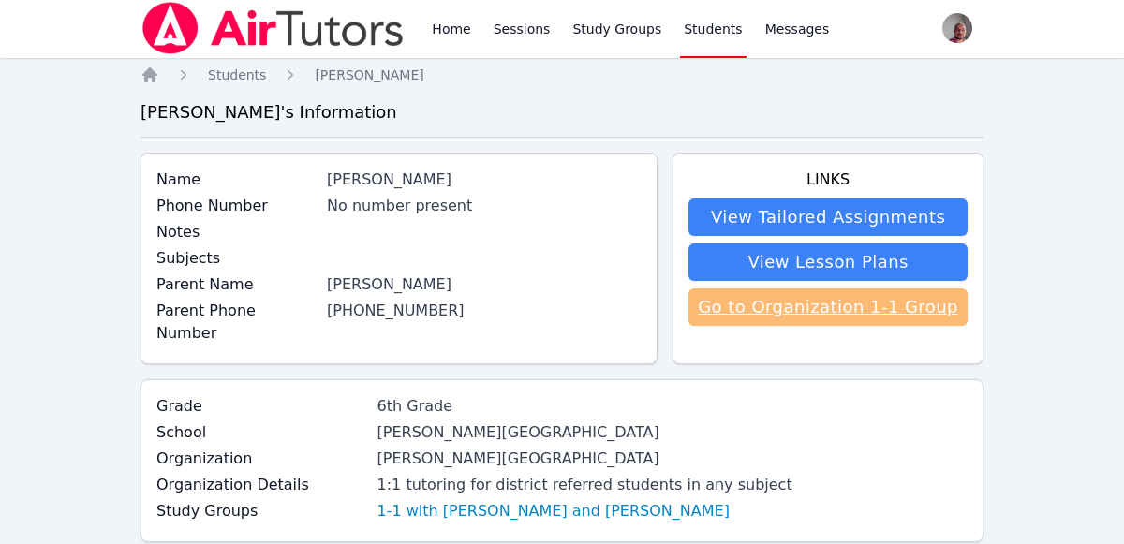
click at [815, 310] on link "Go to Organization 1-1 Group" at bounding box center [828, 307] width 279 height 37
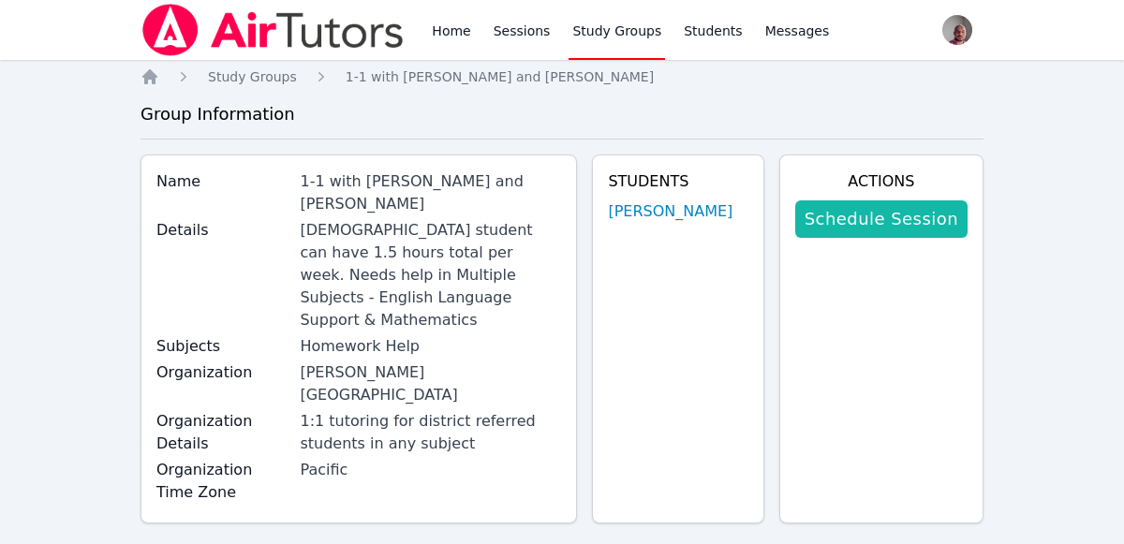
click at [910, 230] on link "Schedule Session" at bounding box center [881, 219] width 172 height 37
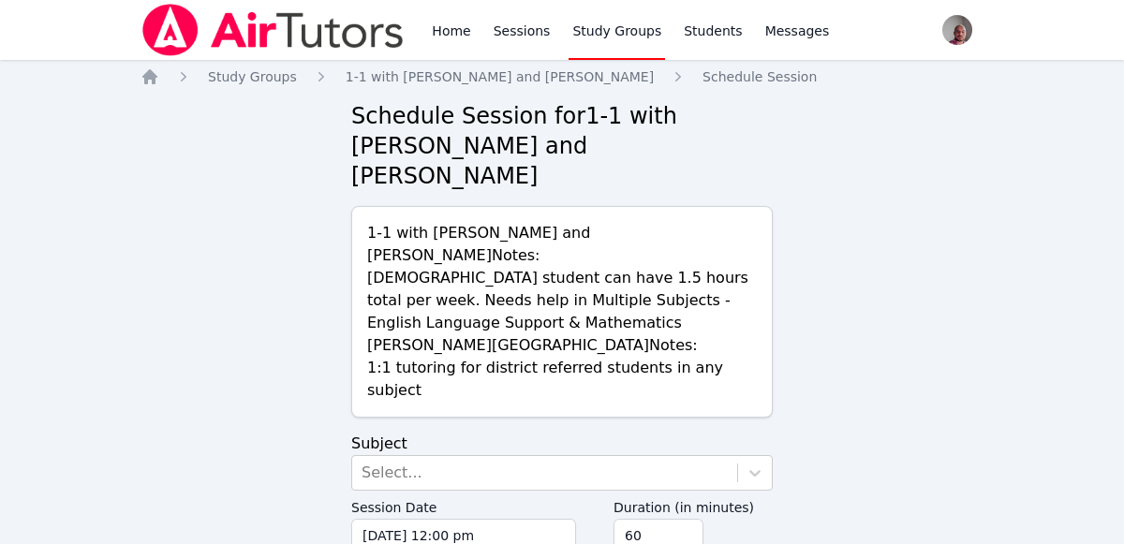
scroll to position [19, 0]
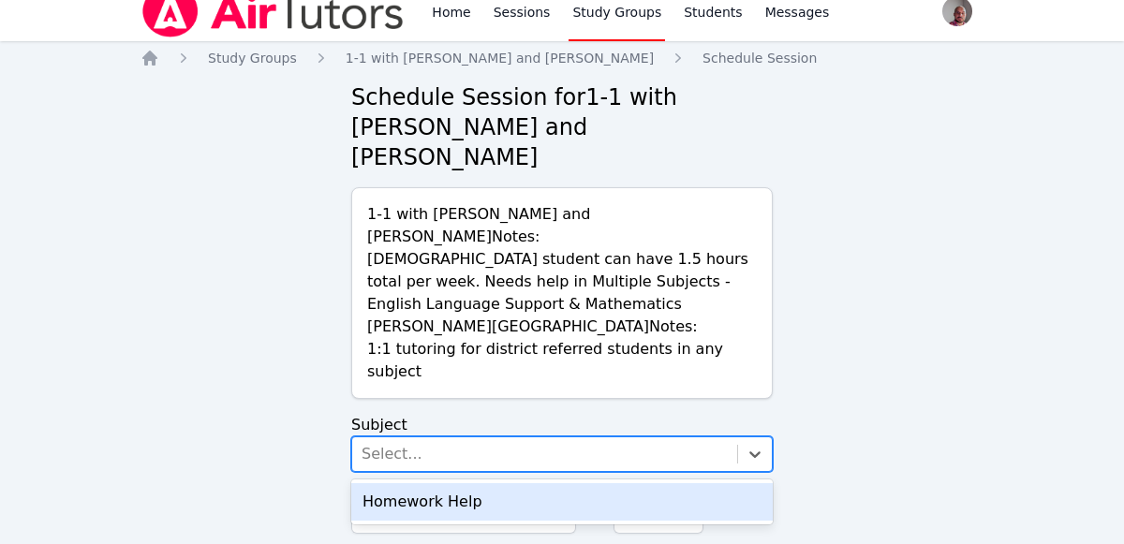
click at [615, 483] on div "Homework Help" at bounding box center [562, 501] width 422 height 37
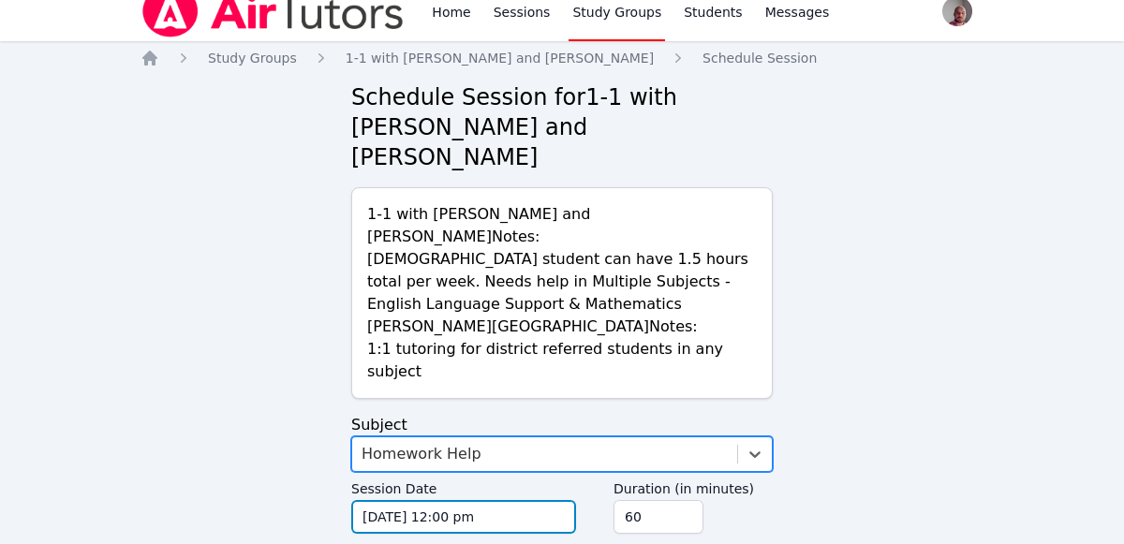
click at [533, 500] on input "[DATE] 12:00 pm" at bounding box center [463, 517] width 225 height 34
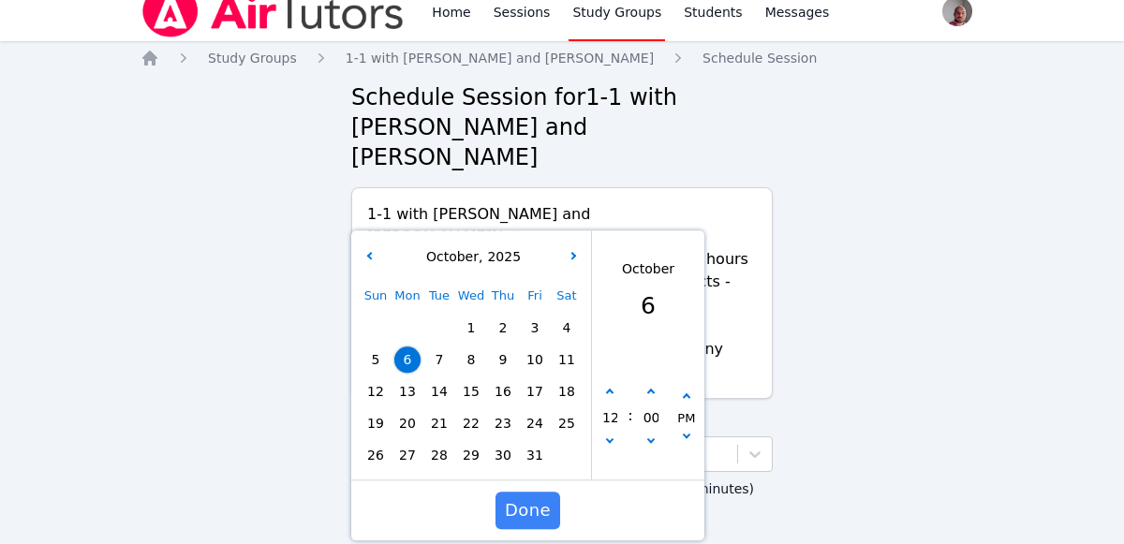
click at [378, 379] on span "12" at bounding box center [376, 392] width 26 height 26
click at [609, 389] on icon "button" at bounding box center [609, 392] width 7 height 7
type input "[DATE] 01:00 pm"
type input "01"
click at [609, 389] on icon "button" at bounding box center [609, 392] width 7 height 7
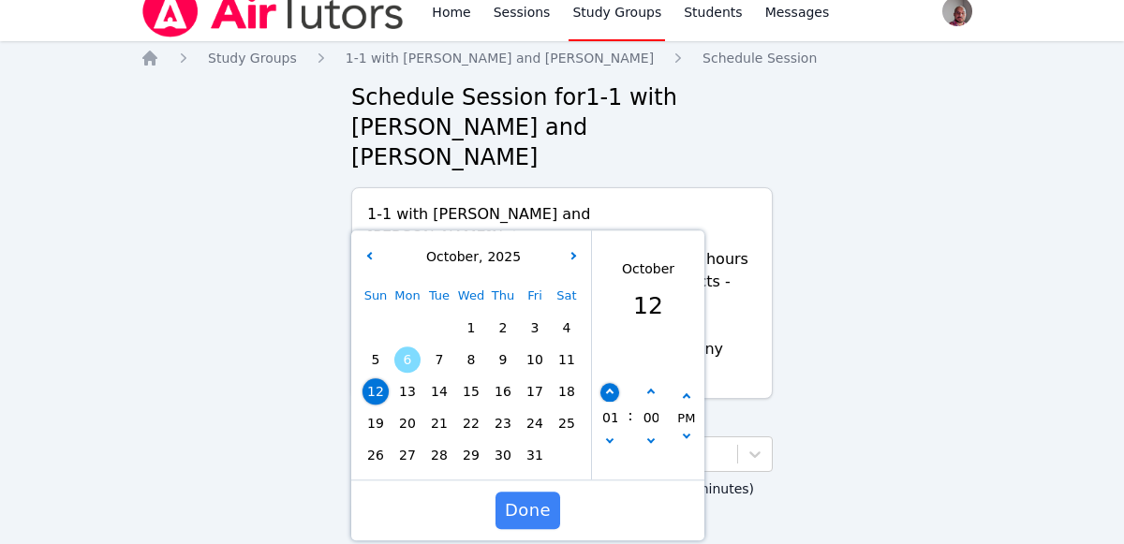
type input "[DATE] 02:00 pm"
type input "02"
click at [649, 389] on icon "button" at bounding box center [649, 392] width 7 height 7
type input "[DATE] 02:05 pm"
type input "05"
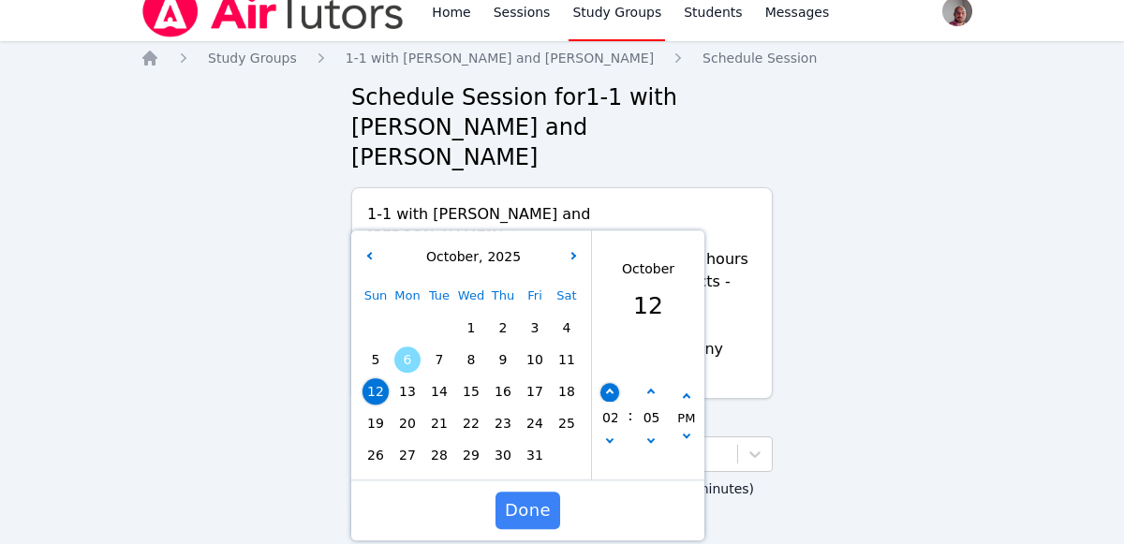
click at [610, 389] on icon "button" at bounding box center [609, 392] width 7 height 7
type input "[DATE] 03:05 pm"
type input "03"
click at [609, 389] on icon "button" at bounding box center [609, 392] width 7 height 7
type input "[DATE] 04:05 pm"
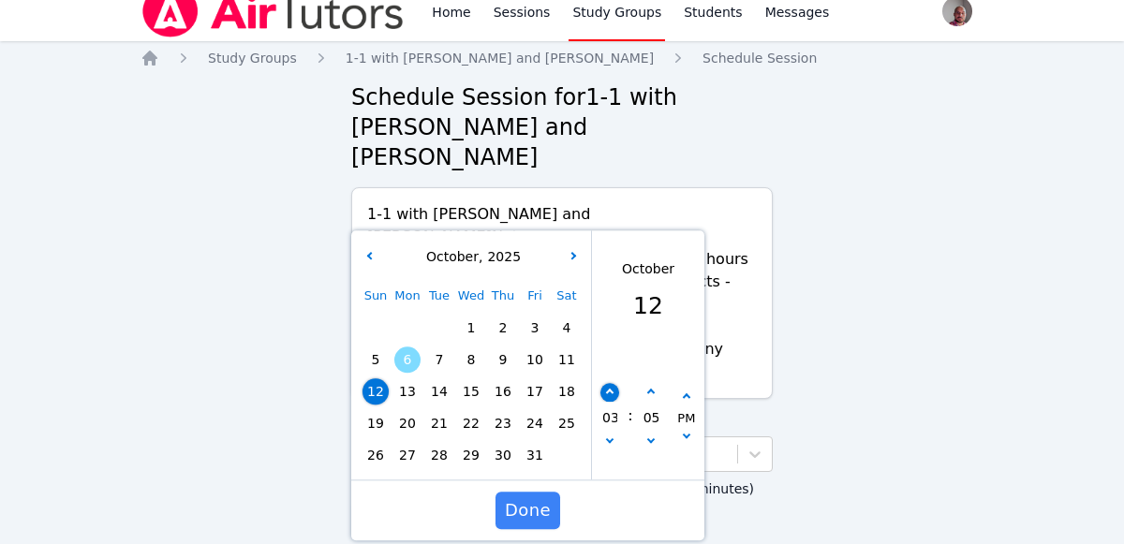
type input "04"
click at [609, 389] on icon "button" at bounding box center [609, 392] width 7 height 7
type input "[DATE] 05:05 pm"
type input "05"
click at [649, 436] on icon "button" at bounding box center [649, 439] width 7 height 7
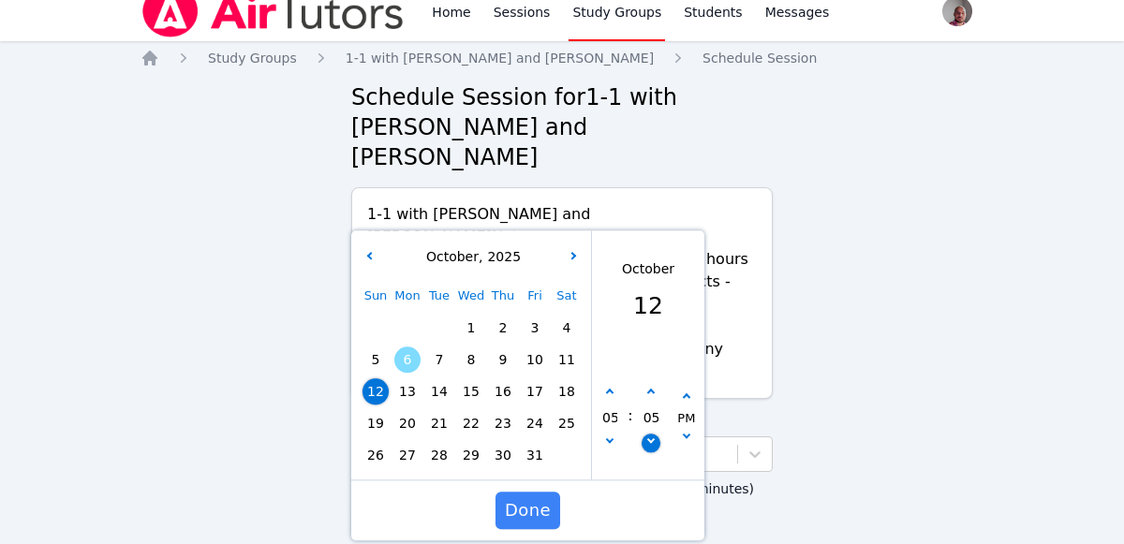
type input "[DATE] 05:00 pm"
type input "00"
click at [528, 498] on span "Done" at bounding box center [528, 511] width 46 height 26
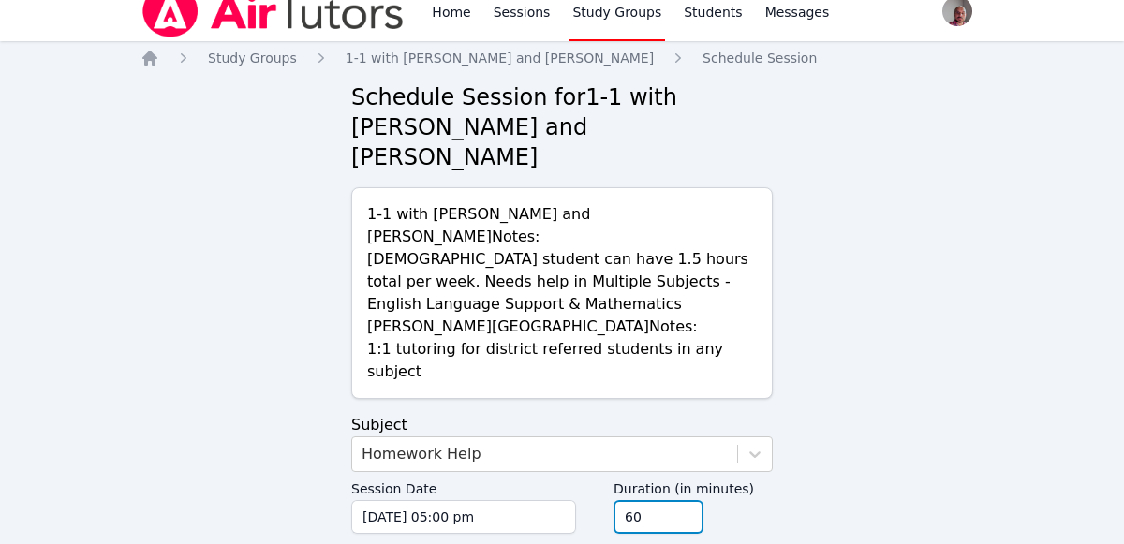
click at [701, 500] on input "60" at bounding box center [659, 517] width 90 height 34
type input "6"
type input "90"
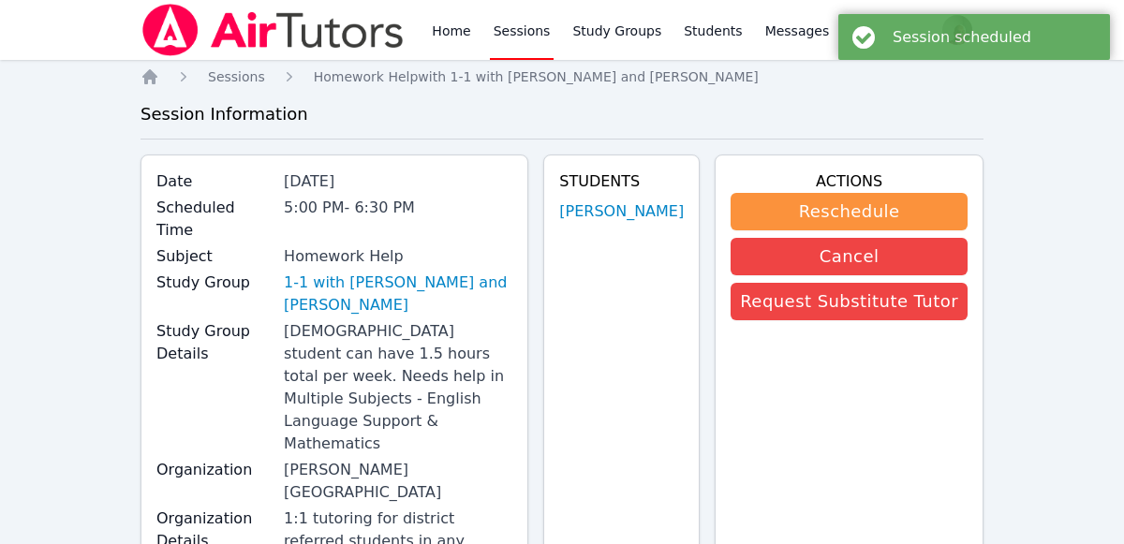
click at [512, 40] on link "Sessions" at bounding box center [522, 30] width 65 height 60
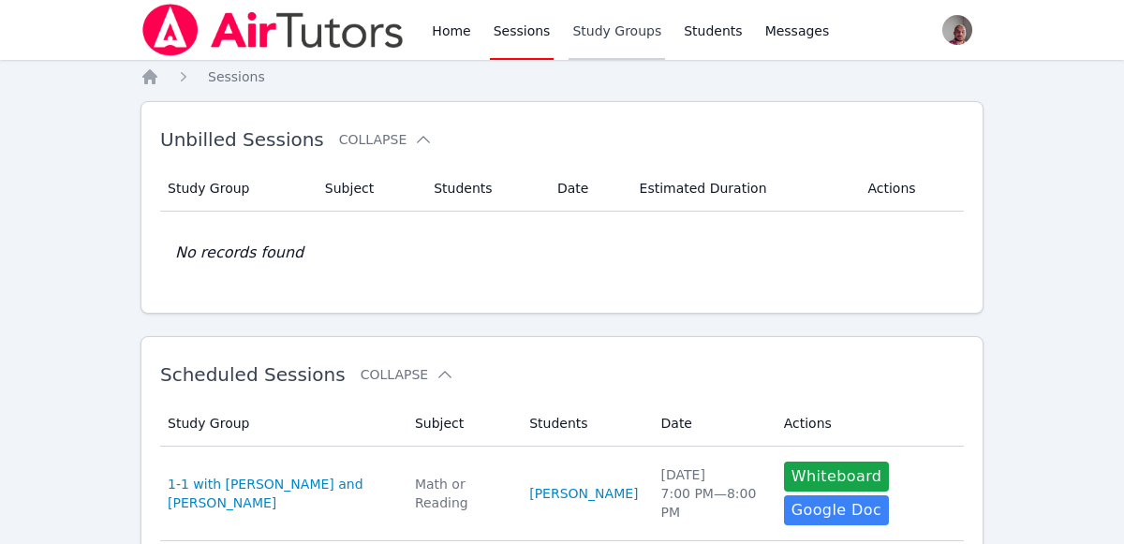
click at [623, 47] on link "Study Groups" at bounding box center [617, 30] width 97 height 60
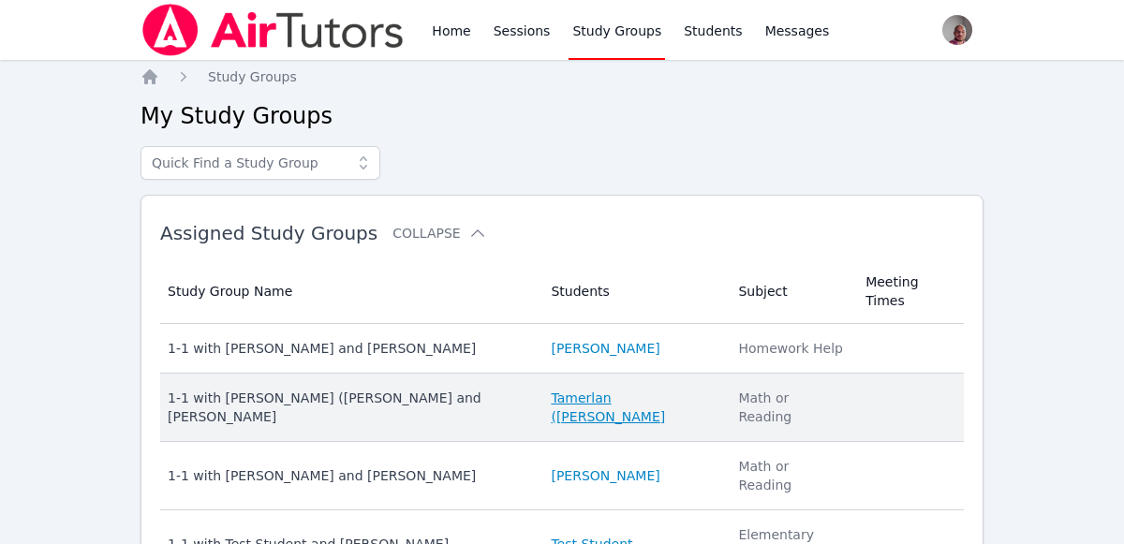
click at [644, 389] on link "Tamerlan ([PERSON_NAME]" at bounding box center [633, 407] width 165 height 37
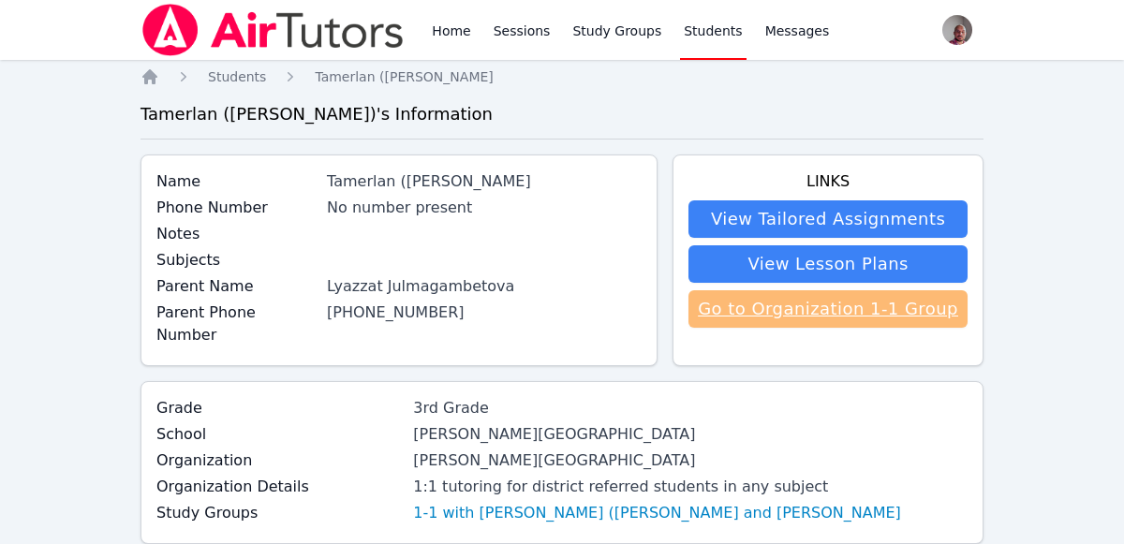
click at [848, 304] on link "Go to Organization 1-1 Group" at bounding box center [828, 308] width 279 height 37
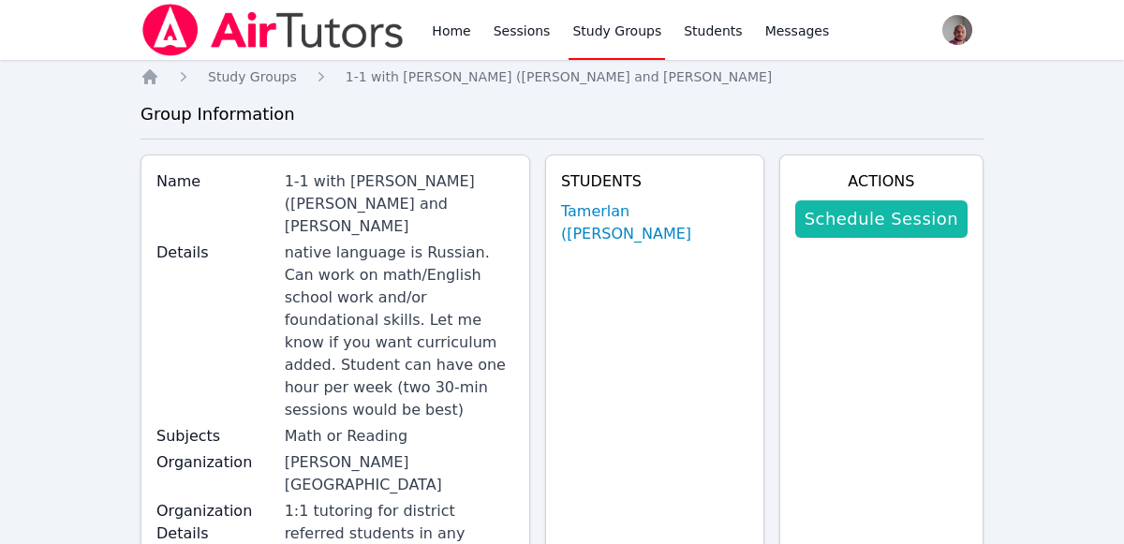
click at [890, 206] on link "Schedule Session" at bounding box center [881, 219] width 172 height 37
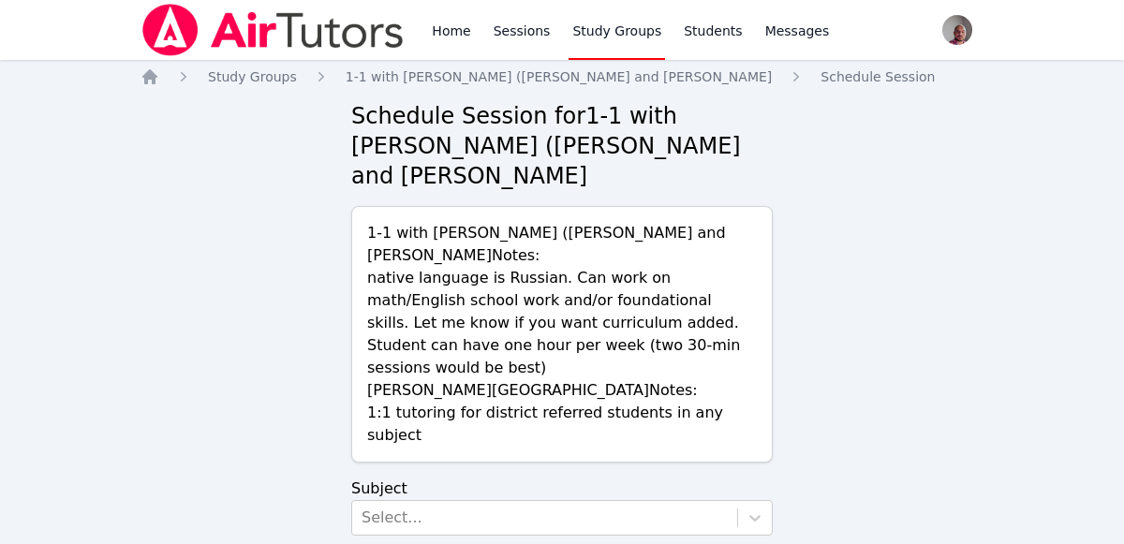
scroll to position [64, 0]
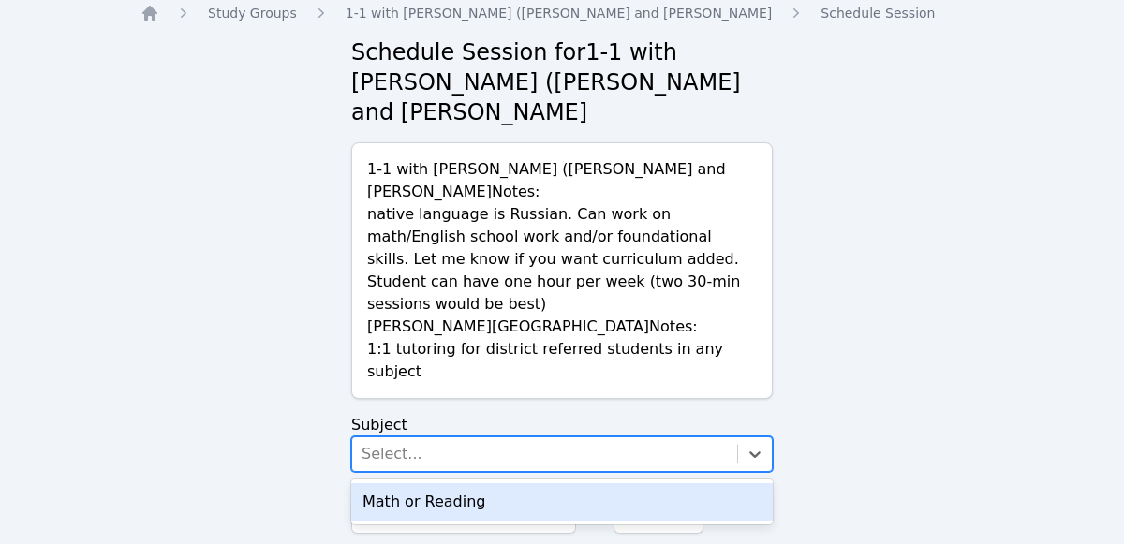
click at [624, 483] on div "Math or Reading" at bounding box center [562, 501] width 422 height 37
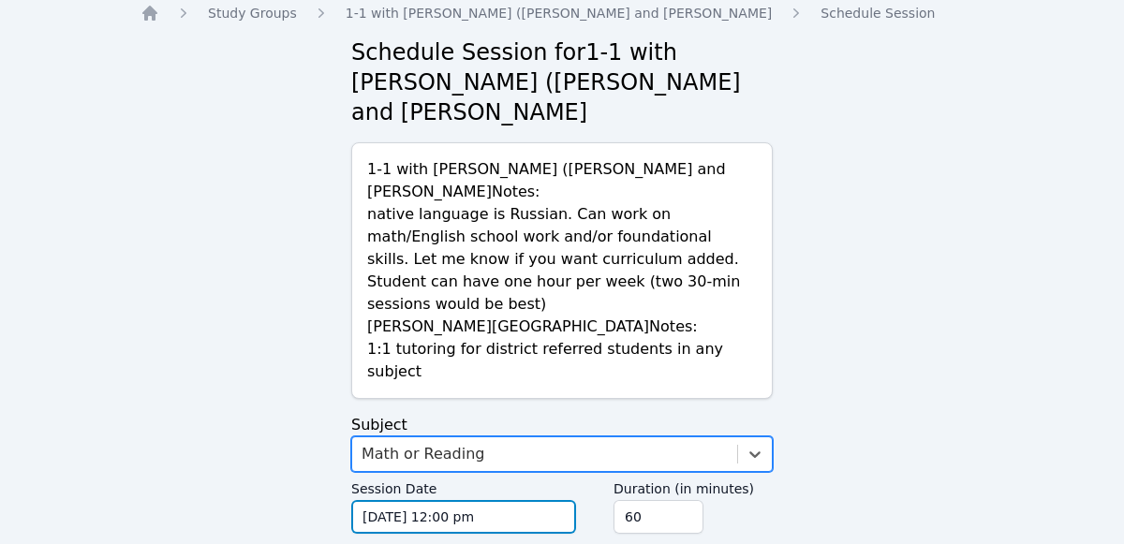
click at [543, 500] on input "[DATE] 12:00 pm" at bounding box center [463, 517] width 225 height 34
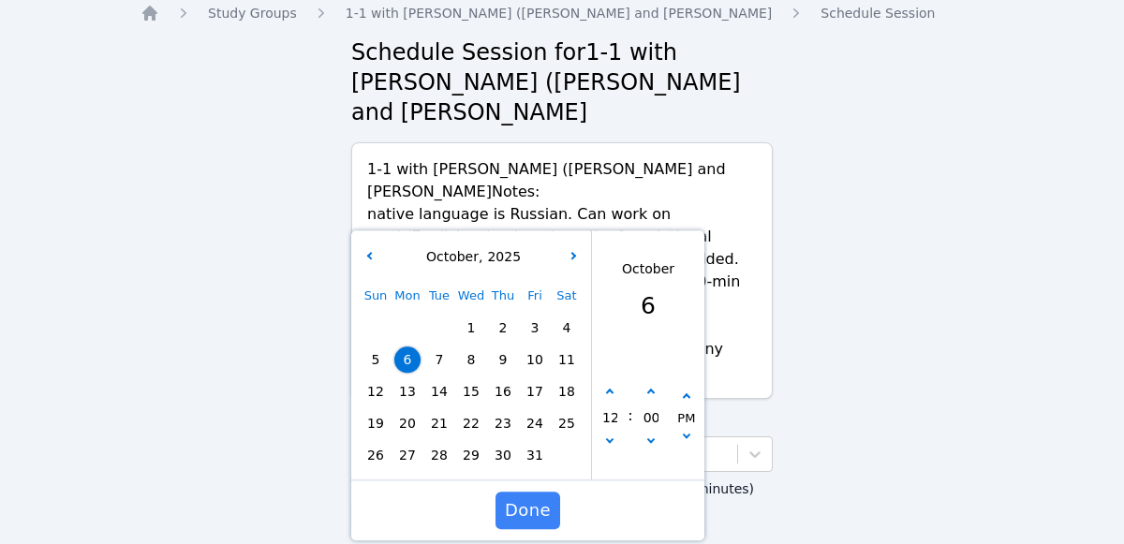
click at [561, 347] on span "11" at bounding box center [567, 360] width 26 height 26
click at [609, 389] on icon "button" at bounding box center [609, 392] width 7 height 7
type input "[DATE] 01:00 pm"
type input "01"
click at [609, 389] on icon "button" at bounding box center [609, 392] width 7 height 7
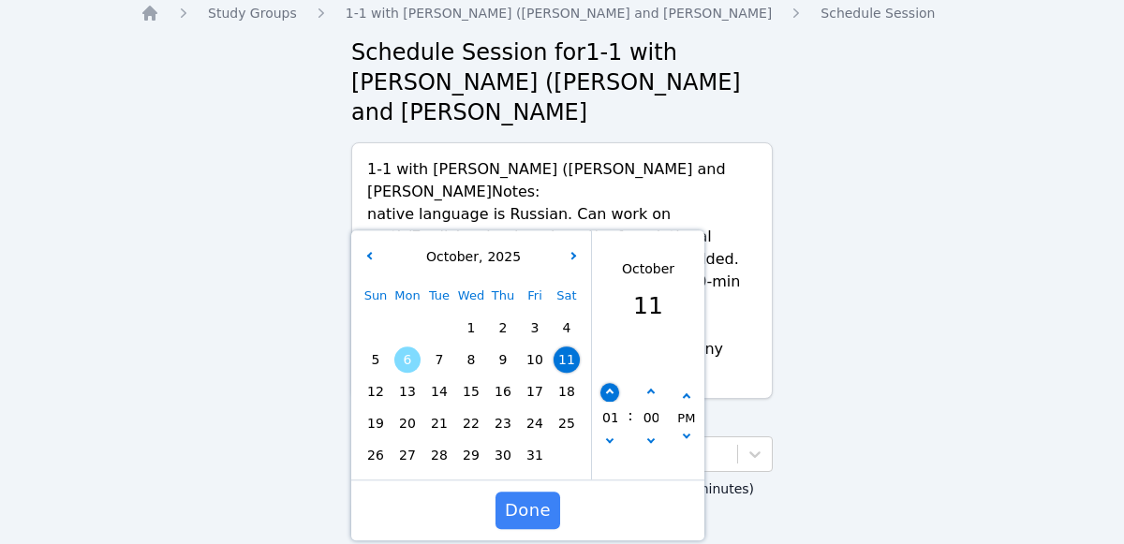
type input "[DATE] 02:00 pm"
type input "02"
click at [609, 389] on icon "button" at bounding box center [609, 392] width 7 height 7
type input "[DATE] 03:00 pm"
type input "03"
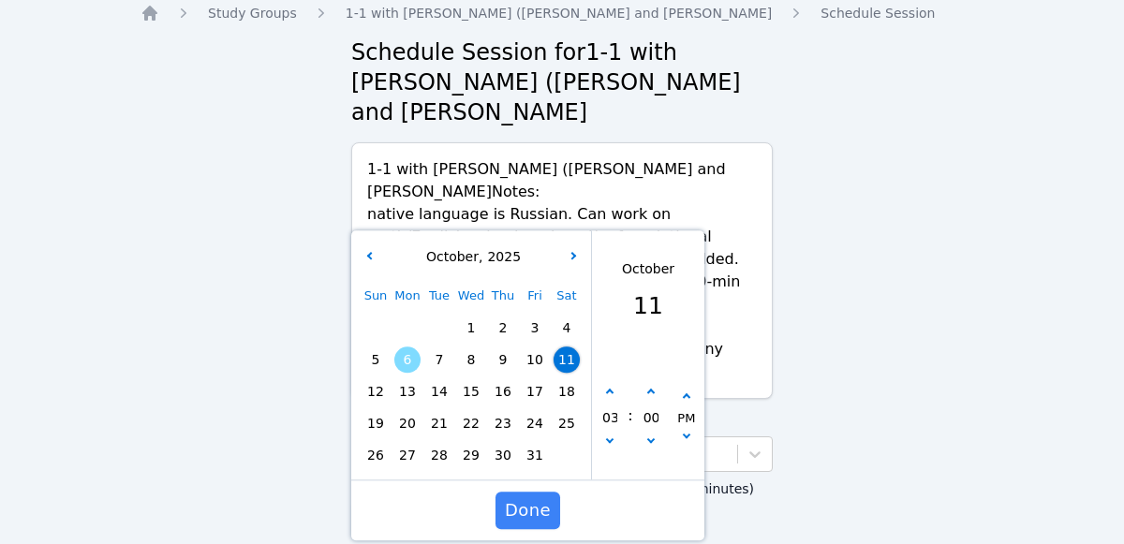
click at [630, 355] on span ":" at bounding box center [630, 416] width 5 height 122
click at [615, 384] on button "button" at bounding box center [610, 393] width 19 height 19
type input "[DATE] 04:00 pm"
type input "04"
click at [609, 389] on icon "button" at bounding box center [609, 392] width 7 height 7
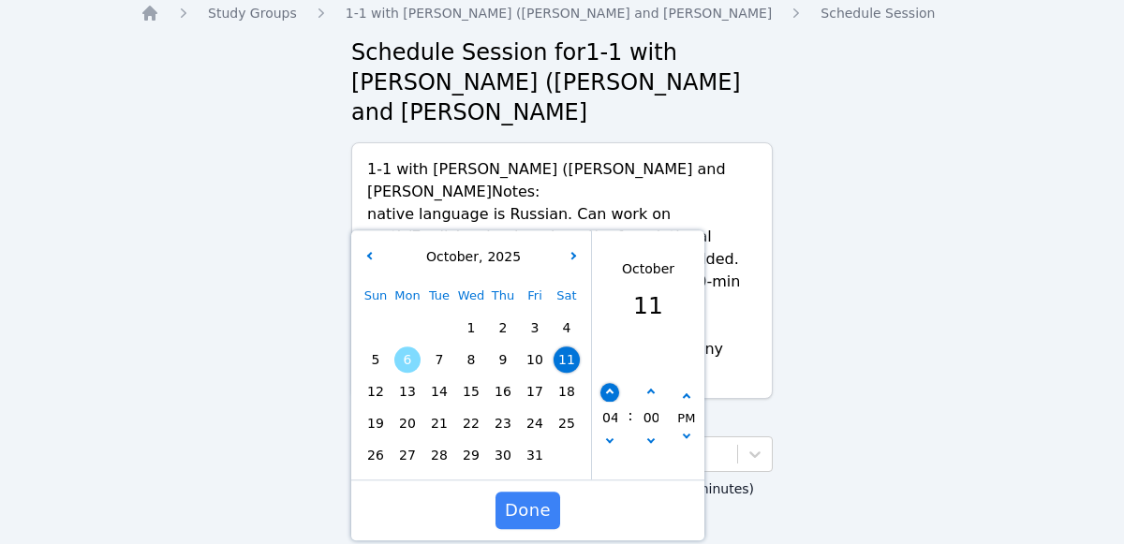
type input "[DATE] 05:00 pm"
type input "05"
click at [609, 389] on icon "button" at bounding box center [609, 392] width 7 height 7
type input "[DATE] 06:00 pm"
type input "06"
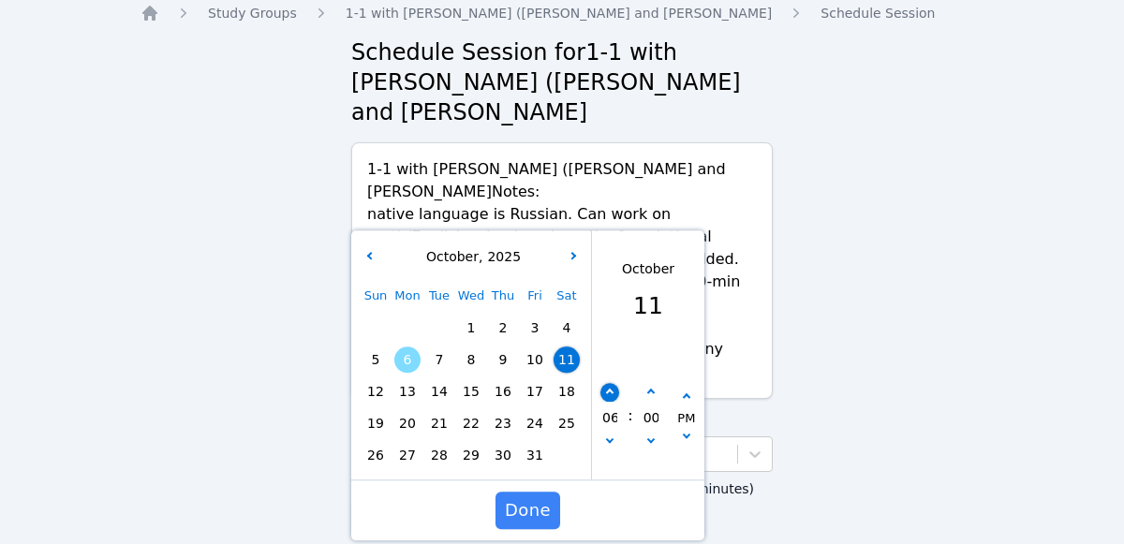
click at [612, 389] on icon "button" at bounding box center [609, 392] width 7 height 7
type input "[DATE] 07:00 pm"
type input "07"
click at [528, 498] on span "Done" at bounding box center [528, 511] width 46 height 26
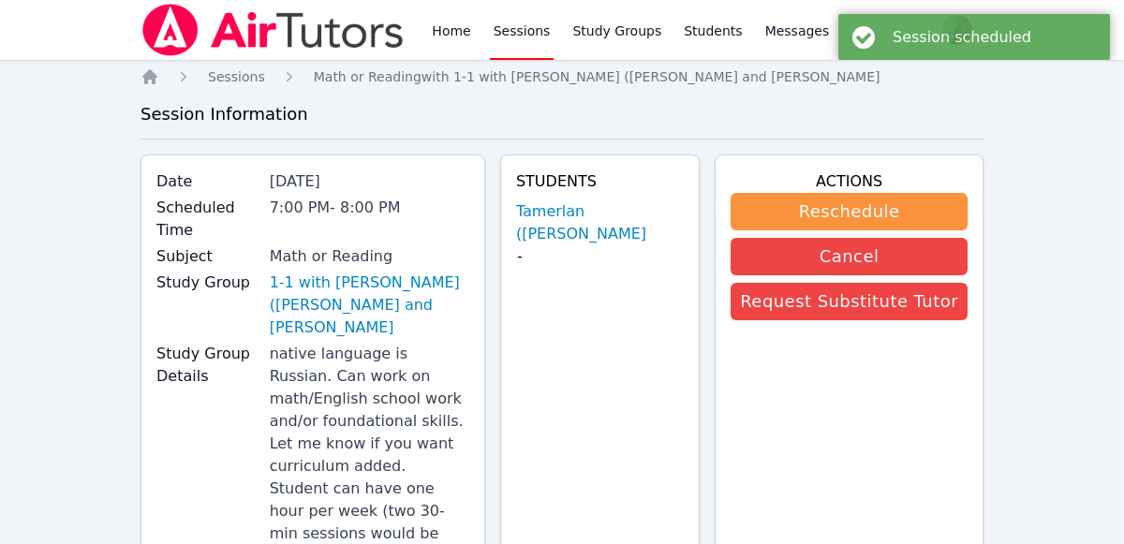
click at [586, 488] on div "Students [PERSON_NAME] ([PERSON_NAME]) Nurlanuly -" at bounding box center [600, 456] width 200 height 602
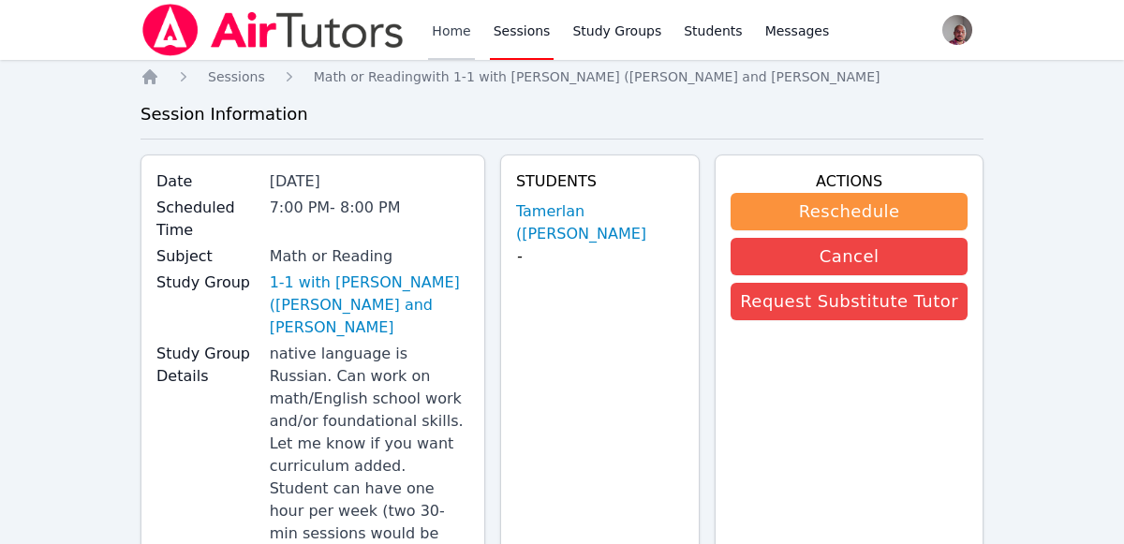
click at [449, 29] on link "Home" at bounding box center [451, 30] width 46 height 60
